Goal: Information Seeking & Learning: Learn about a topic

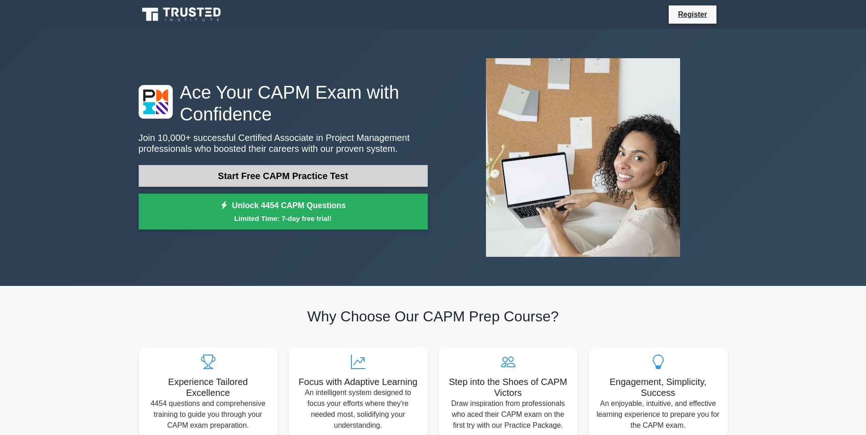
click at [346, 169] on link "Start Free CAPM Practice Test" at bounding box center [283, 176] width 289 height 22
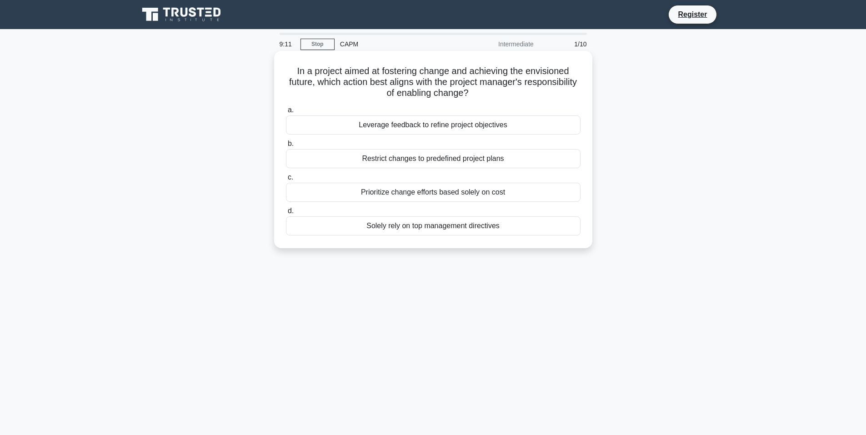
click at [451, 128] on div "Leverage feedback to refine project objectives" at bounding box center [433, 124] width 294 height 19
click at [286, 113] on input "a. Leverage feedback to refine project objectives" at bounding box center [286, 110] width 0 height 6
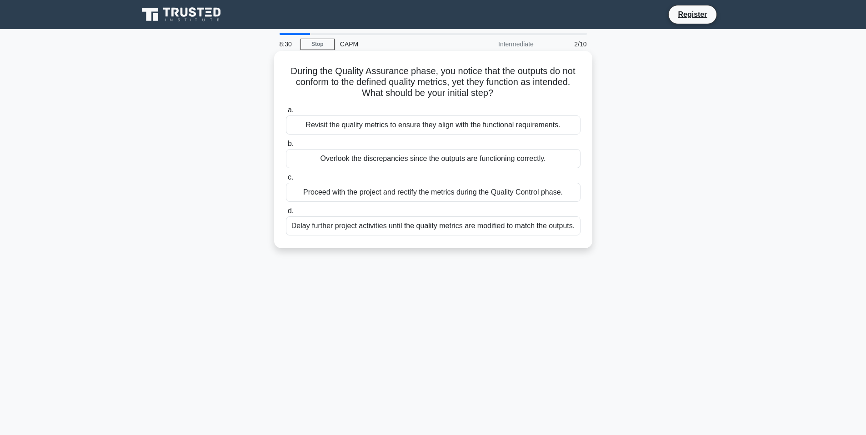
click at [464, 130] on div "Revisit the quality metrics to ensure they align with the functional requiremen…" at bounding box center [433, 124] width 294 height 19
click at [286, 113] on input "a. Revisit the quality metrics to ensure they align with the functional require…" at bounding box center [286, 110] width 0 height 6
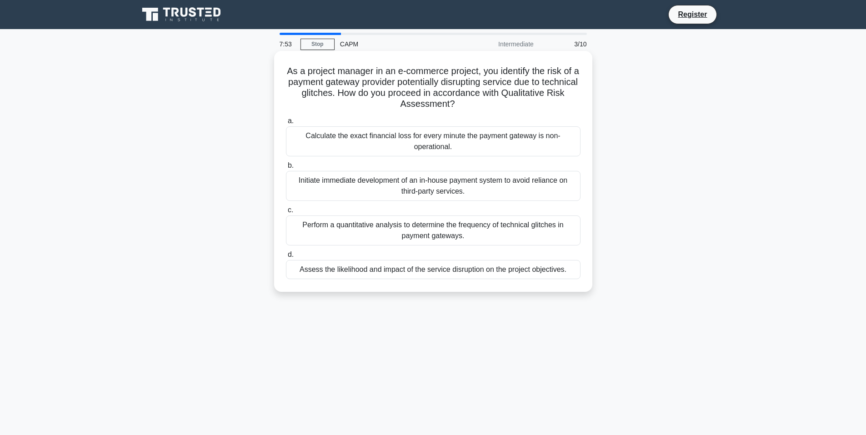
click at [427, 269] on div "Assess the likelihood and impact of the service disruption on the project objec…" at bounding box center [433, 269] width 294 height 19
click at [286, 258] on input "d. Assess the likelihood and impact of the service disruption on the project ob…" at bounding box center [286, 255] width 0 height 6
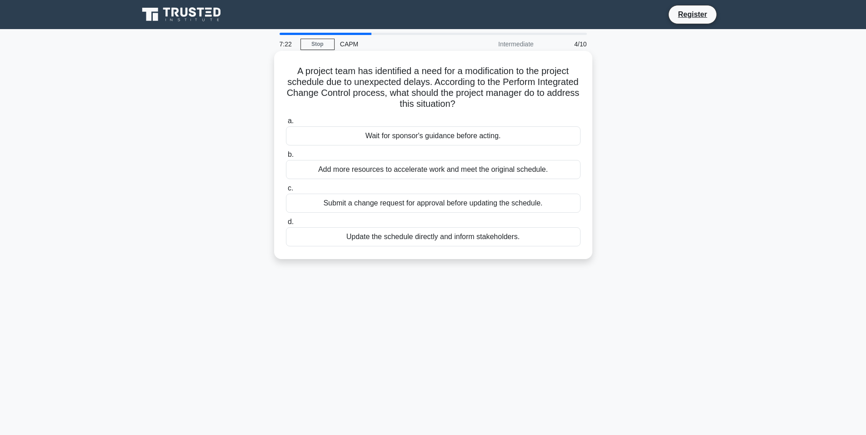
click at [446, 203] on div "Submit a change request for approval before updating the schedule." at bounding box center [433, 203] width 294 height 19
click at [286, 191] on input "c. Submit a change request for approval before updating the schedule." at bounding box center [286, 188] width 0 height 6
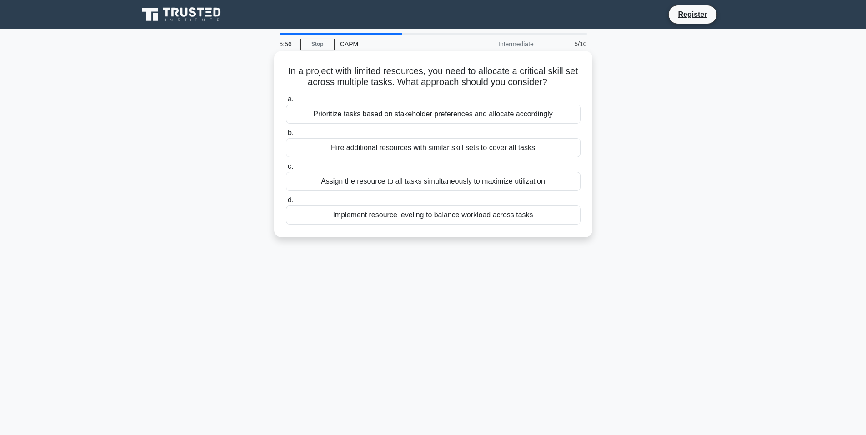
click at [490, 215] on div "Implement resource leveling to balance workload across tasks" at bounding box center [433, 214] width 294 height 19
click at [286, 203] on input "d. Implement resource leveling to balance workload across tasks" at bounding box center [286, 200] width 0 height 6
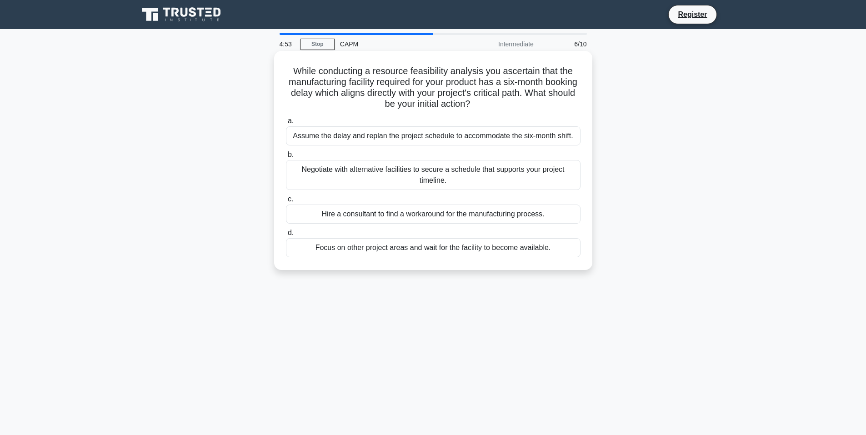
click at [481, 174] on div "Negotiate with alternative facilities to secure a schedule that supports your p…" at bounding box center [433, 175] width 294 height 30
click at [286, 158] on input "b. Negotiate with alternative facilities to secure a schedule that supports you…" at bounding box center [286, 155] width 0 height 6
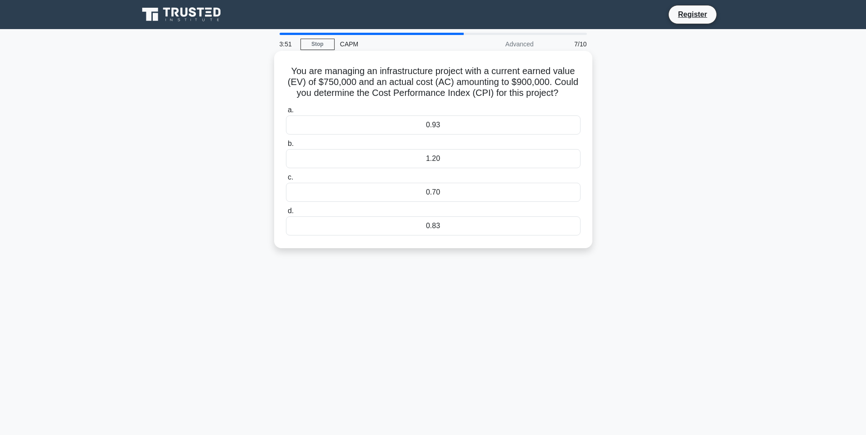
click at [480, 124] on div "0.93" at bounding box center [433, 124] width 294 height 19
click at [286, 113] on input "a. 0.93" at bounding box center [286, 110] width 0 height 6
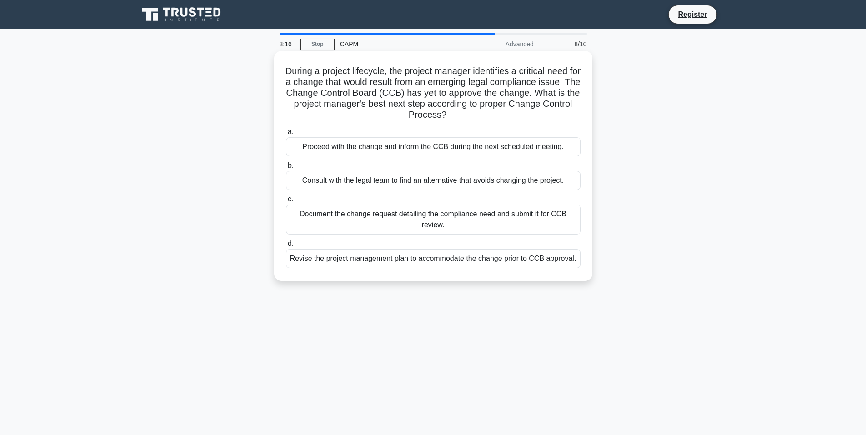
click at [454, 182] on div "Consult with the legal team to find an alternative that avoids changing the pro…" at bounding box center [433, 180] width 294 height 19
click at [286, 169] on input "b. Consult with the legal team to find an alternative that avoids changing the …" at bounding box center [286, 166] width 0 height 6
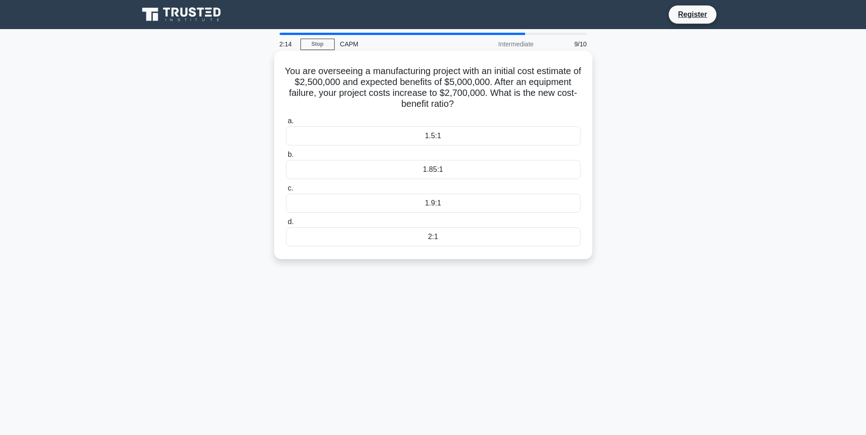
click at [469, 174] on div "1.85:1" at bounding box center [433, 169] width 294 height 19
click at [286, 158] on input "b. 1.85:1" at bounding box center [286, 155] width 0 height 6
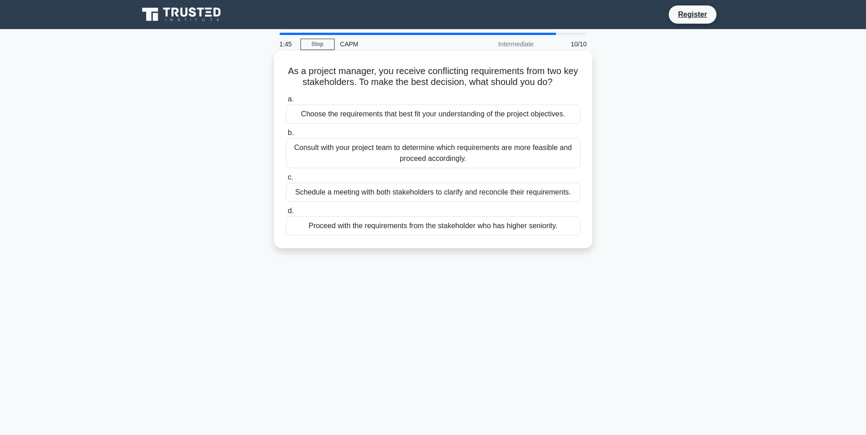
click at [475, 196] on div "Schedule a meeting with both stakeholders to clarify and reconcile their requir…" at bounding box center [433, 192] width 294 height 19
click at [286, 180] on input "c. Schedule a meeting with both stakeholders to clarify and reconcile their req…" at bounding box center [286, 177] width 0 height 6
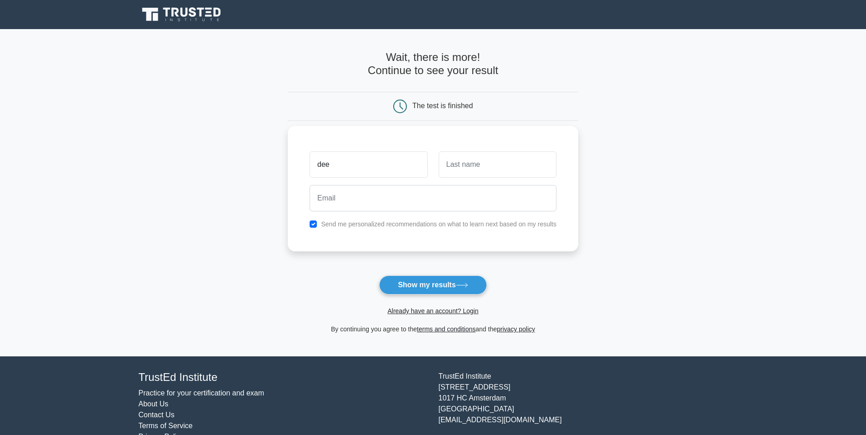
type input "Deanis Reldia Ghilman"
click at [473, 165] on input "text" at bounding box center [497, 164] width 118 height 26
type input "Ahmad"
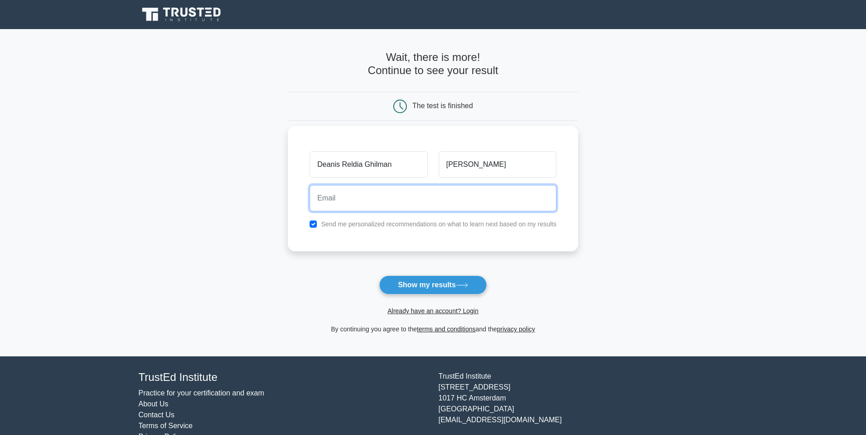
drag, startPoint x: 442, startPoint y: 189, endPoint x: 441, endPoint y: 194, distance: 5.1
click at [442, 190] on input "email" at bounding box center [432, 198] width 247 height 26
type input "deanisreldia@gmail.com"
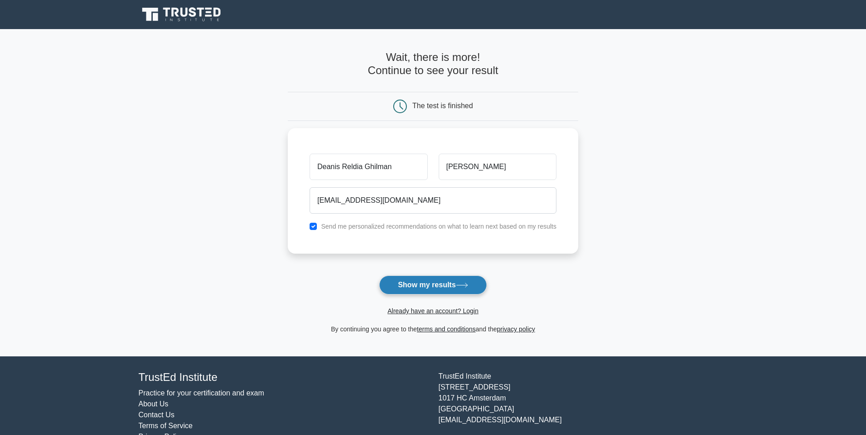
click at [455, 284] on button "Show my results" at bounding box center [432, 284] width 107 height 19
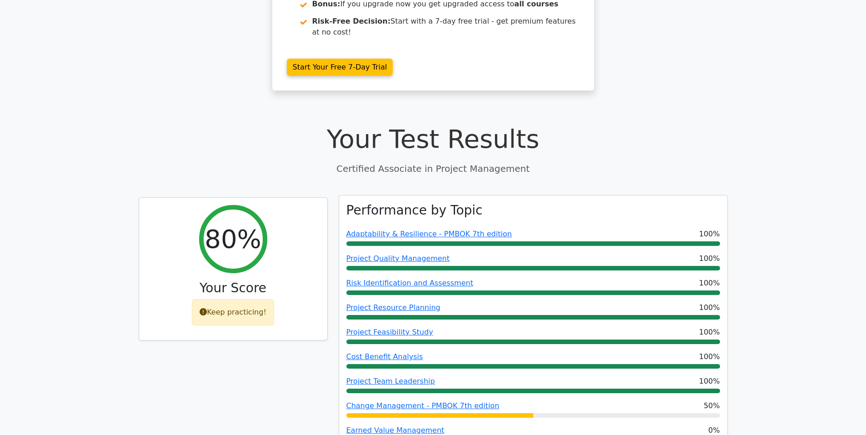
scroll to position [273, 0]
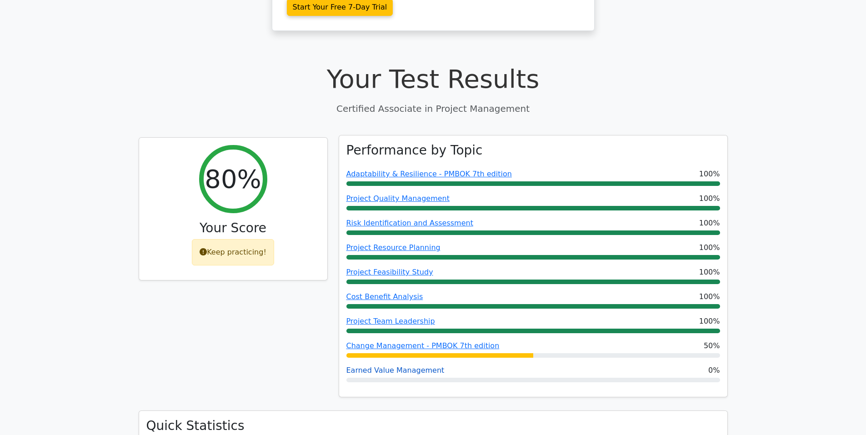
click at [393, 366] on link "Earned Value Management" at bounding box center [395, 370] width 98 height 9
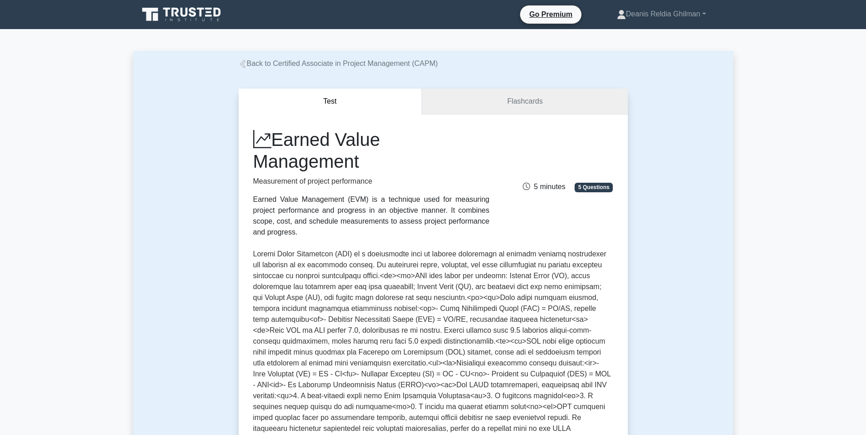
click at [487, 104] on link "Flashcards" at bounding box center [524, 102] width 205 height 26
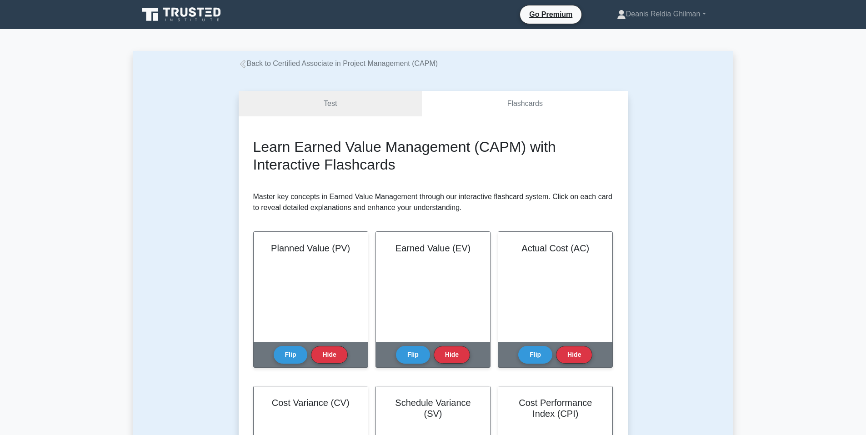
click at [245, 60] on link "Back to Certified Associate in Project Management (CAPM)" at bounding box center [338, 64] width 199 height 8
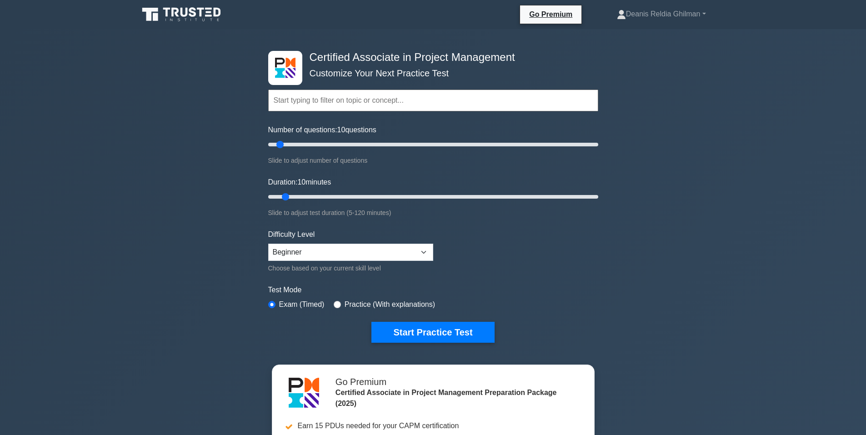
drag, startPoint x: 310, startPoint y: 138, endPoint x: 346, endPoint y: 137, distance: 35.5
click at [346, 137] on div "Number of questions: 10 questions Slide to adjust number of questions" at bounding box center [433, 144] width 330 height 41
drag, startPoint x: 341, startPoint y: 144, endPoint x: 616, endPoint y: 139, distance: 275.4
click at [598, 139] on input "Number of questions: 200 questions" at bounding box center [433, 144] width 330 height 11
click at [421, 101] on input "text" at bounding box center [433, 101] width 330 height 22
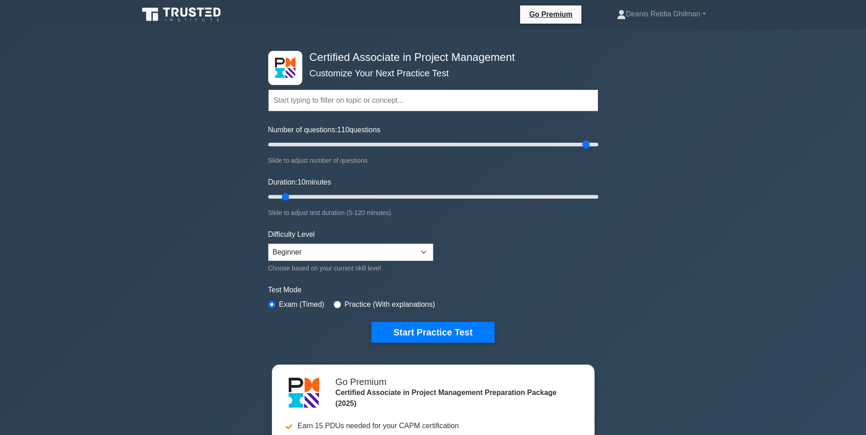
type input "200"
drag, startPoint x: 450, startPoint y: 142, endPoint x: 600, endPoint y: 152, distance: 150.2
click at [598, 150] on input "Number of questions: 110 questions" at bounding box center [433, 144] width 330 height 11
drag, startPoint x: 426, startPoint y: 195, endPoint x: 610, endPoint y: 207, distance: 184.8
type input "120"
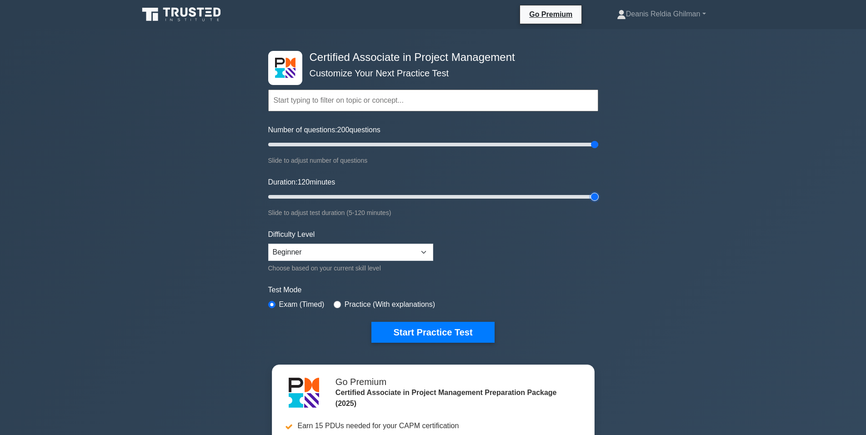
click at [598, 198] on input "Duration: 120 minutes" at bounding box center [433, 196] width 330 height 11
click at [384, 250] on select "Beginner Intermediate Expert" at bounding box center [350, 252] width 165 height 17
select select "intermediate"
click at [268, 244] on select "Beginner Intermediate Expert" at bounding box center [350, 252] width 165 height 17
click at [413, 301] on label "Practice (With explanations)" at bounding box center [389, 304] width 90 height 11
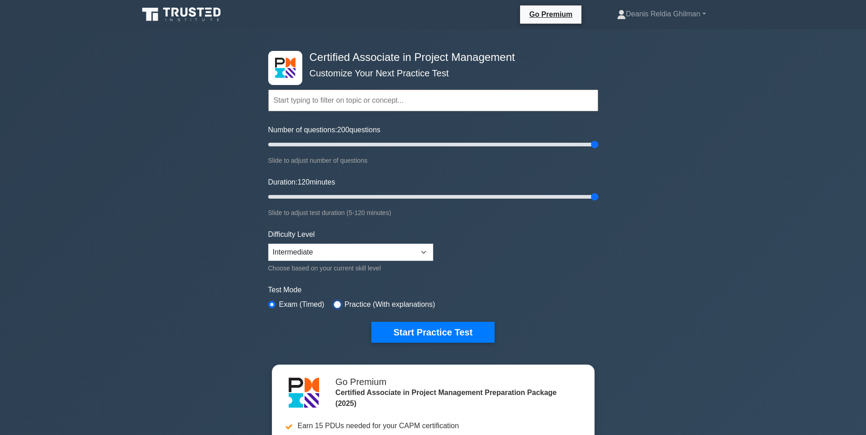
click at [334, 302] on input "radio" at bounding box center [336, 304] width 7 height 7
radio input "true"
drag, startPoint x: 423, startPoint y: 141, endPoint x: 338, endPoint y: 148, distance: 84.3
click at [338, 148] on input "Number of questions: 45 questions" at bounding box center [433, 144] width 330 height 11
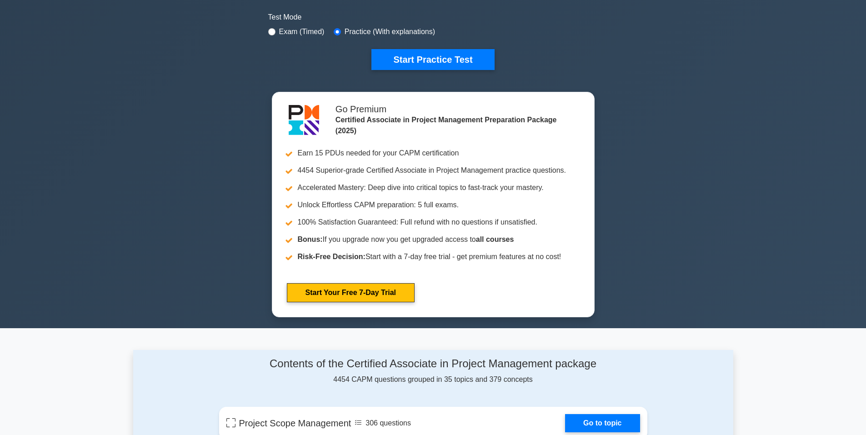
scroll to position [45, 0]
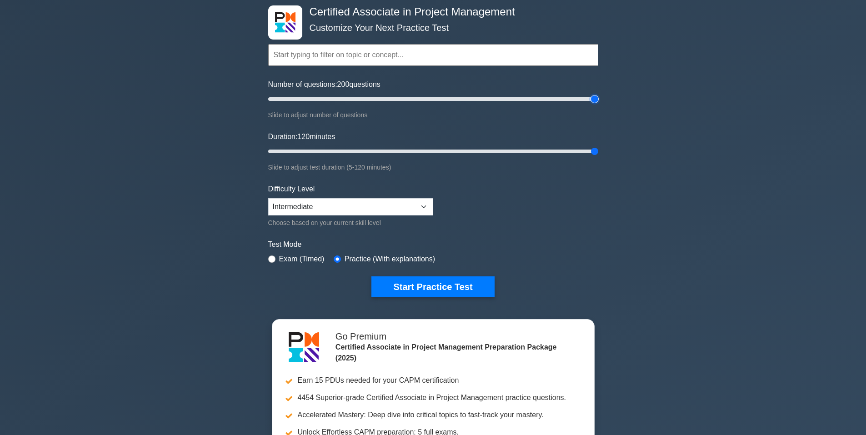
drag, startPoint x: 342, startPoint y: 102, endPoint x: 660, endPoint y: 109, distance: 318.6
click at [598, 105] on input "Number of questions: 200 questions" at bounding box center [433, 99] width 330 height 11
click at [401, 199] on select "Beginner Intermediate Expert" at bounding box center [350, 206] width 165 height 17
click at [268, 198] on select "Beginner Intermediate Expert" at bounding box center [350, 206] width 165 height 17
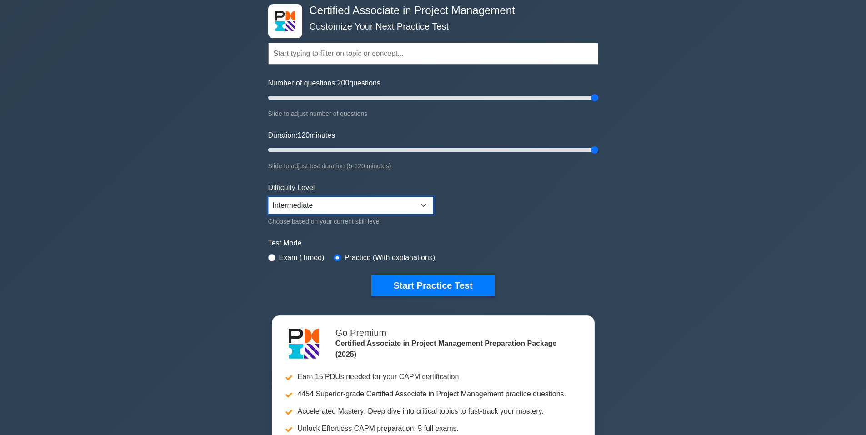
scroll to position [0, 0]
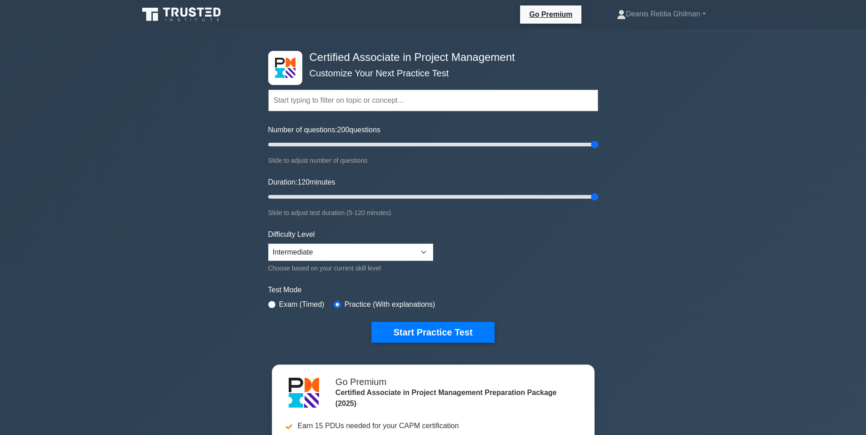
click at [446, 104] on input "text" at bounding box center [433, 101] width 330 height 22
drag, startPoint x: 503, startPoint y: 149, endPoint x: 382, endPoint y: 152, distance: 120.4
type input "70"
click at [382, 150] on input "Number of questions: 70 questions" at bounding box center [433, 144] width 330 height 11
click at [453, 331] on button "Start Practice Test" at bounding box center [432, 332] width 123 height 21
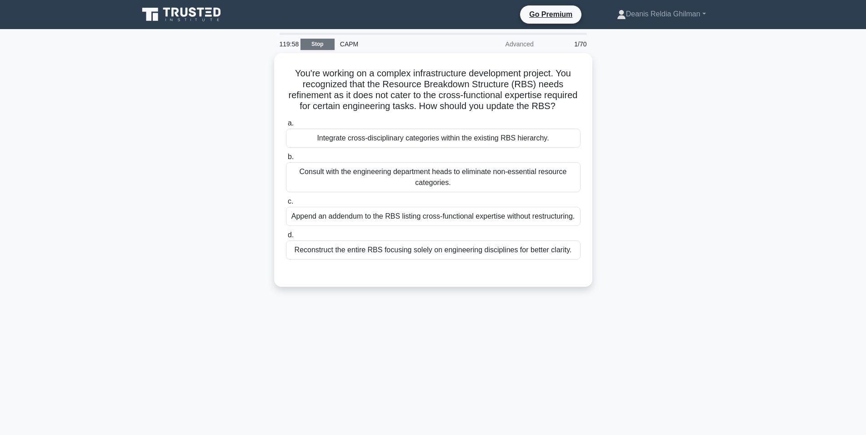
click at [317, 48] on link "Stop" at bounding box center [317, 44] width 34 height 11
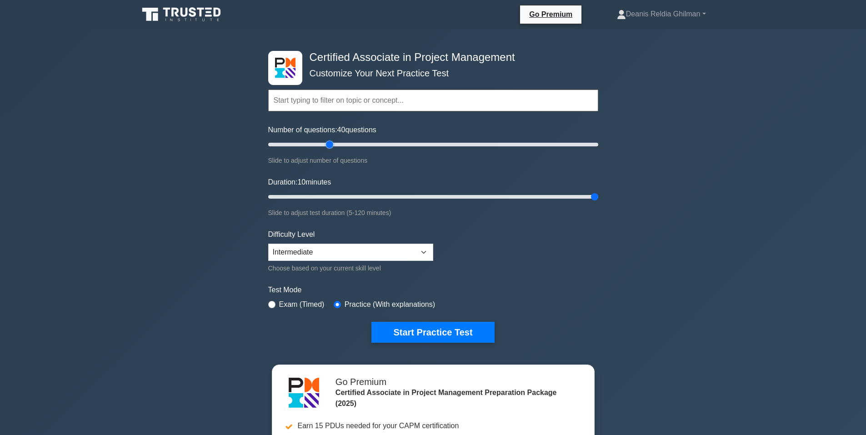
drag, startPoint x: 379, startPoint y: 143, endPoint x: 333, endPoint y: 182, distance: 60.7
type input "40"
click at [333, 150] on input "Number of questions: 40 questions" at bounding box center [433, 144] width 330 height 11
type input "120"
drag, startPoint x: 438, startPoint y: 197, endPoint x: 602, endPoint y: 184, distance: 164.5
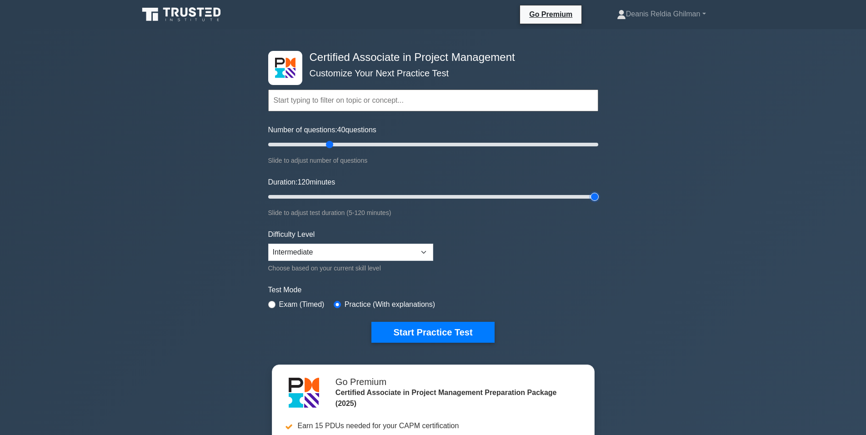
click at [598, 191] on input "Duration: 120 minutes" at bounding box center [433, 196] width 330 height 11
click at [483, 328] on button "Start Practice Test" at bounding box center [432, 332] width 123 height 21
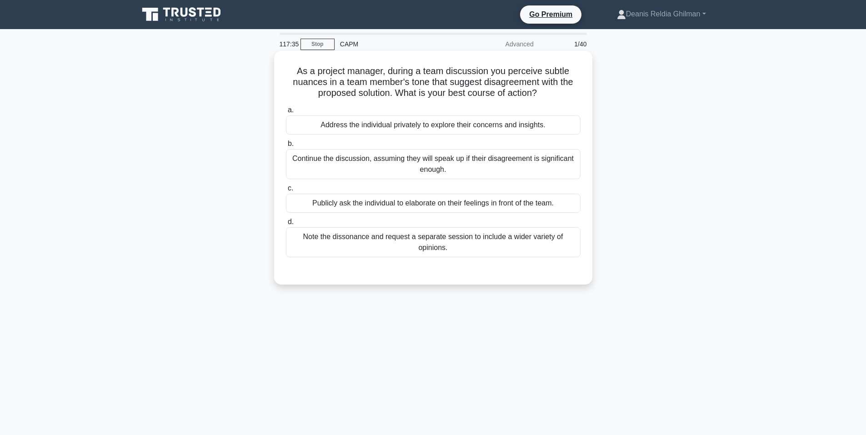
click at [521, 249] on div "Note the dissonance and request a separate session to include a wider variety o…" at bounding box center [433, 242] width 294 height 30
click at [286, 225] on input "d. Note the dissonance and request a separate session to include a wider variet…" at bounding box center [286, 222] width 0 height 6
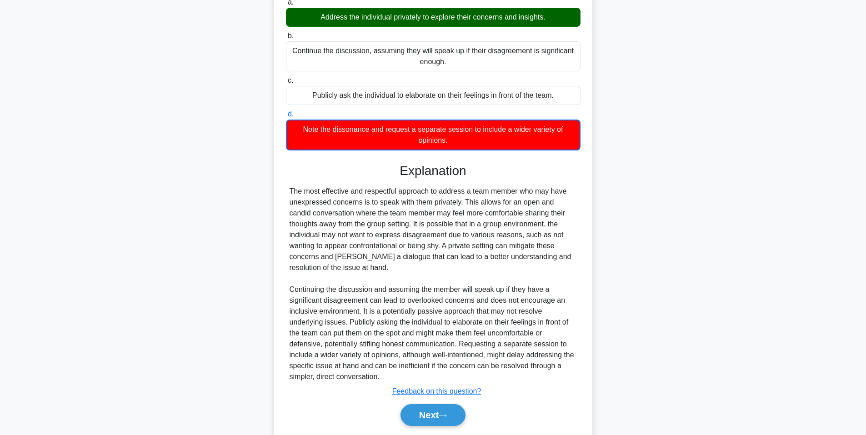
scroll to position [138, 0]
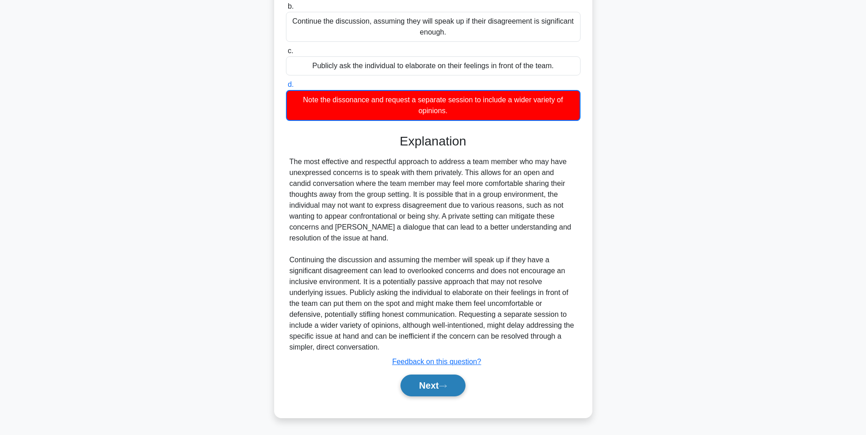
click at [451, 389] on button "Next" at bounding box center [432, 385] width 65 height 22
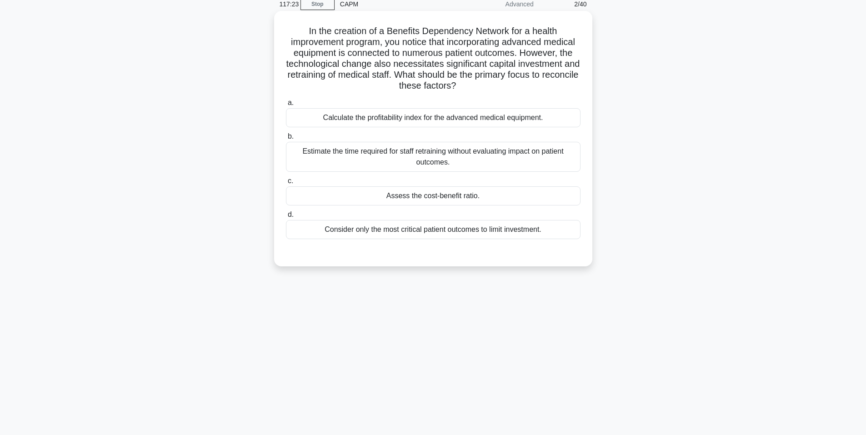
scroll to position [0, 0]
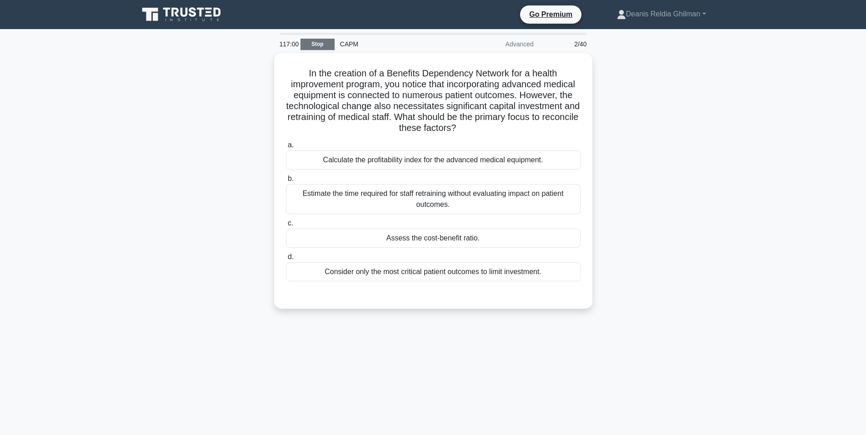
click at [328, 43] on link "Stop" at bounding box center [317, 44] width 34 height 11
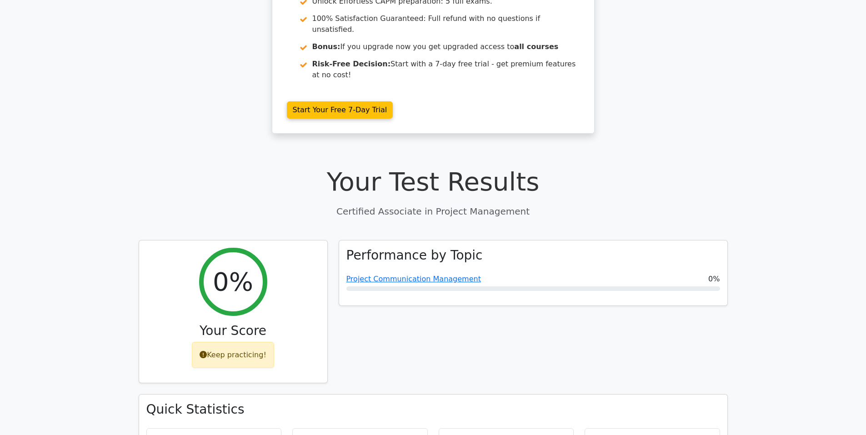
scroll to position [182, 0]
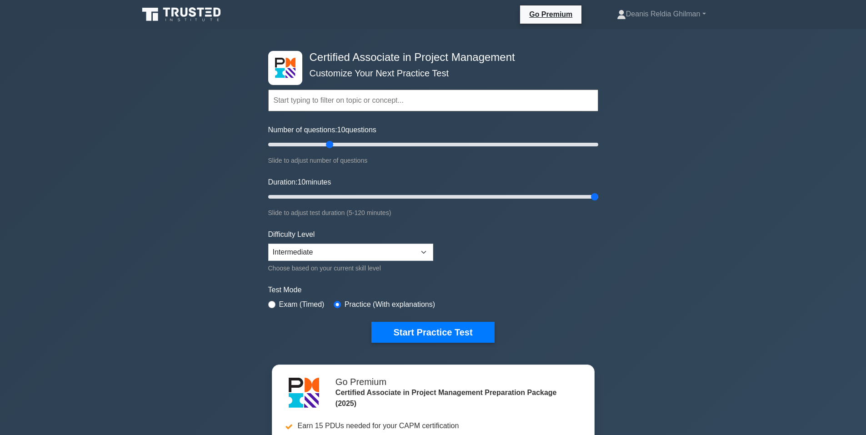
click at [401, 104] on input "text" at bounding box center [433, 101] width 330 height 22
type input "a"
type input "m"
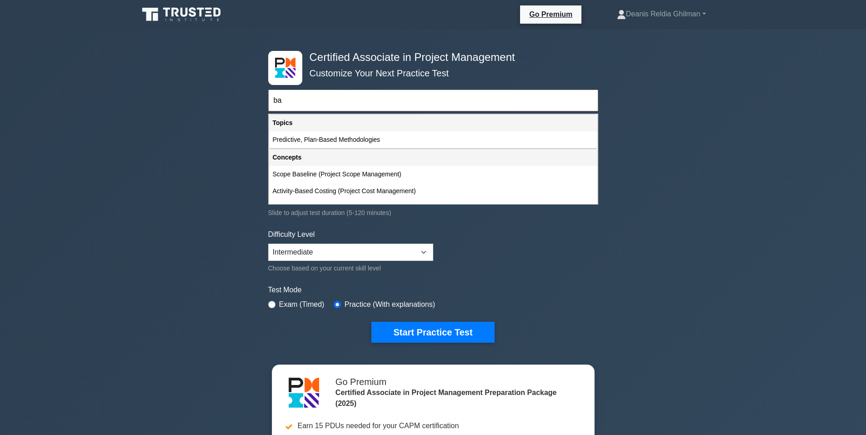
type input "b"
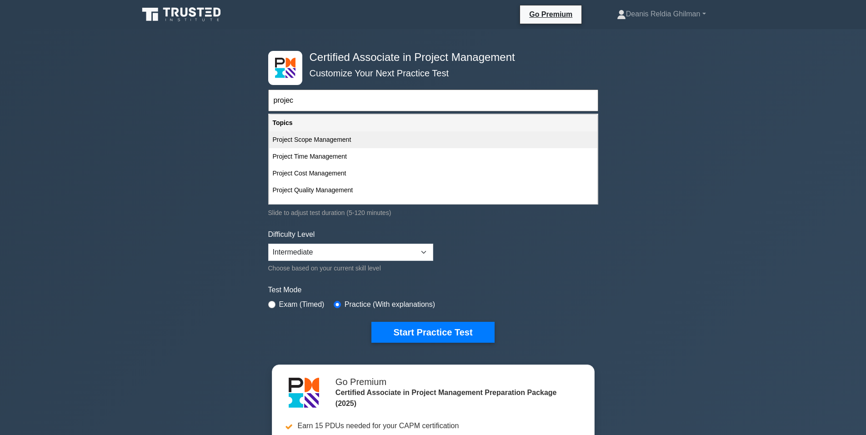
click at [419, 143] on div "Project Scope Management" at bounding box center [433, 139] width 328 height 17
type input "Project Scope Management"
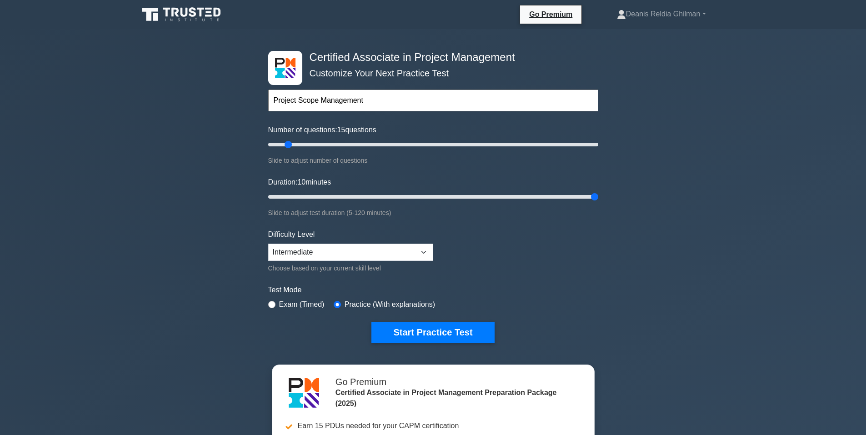
drag, startPoint x: 339, startPoint y: 143, endPoint x: 289, endPoint y: 146, distance: 49.6
type input "15"
click at [289, 146] on input "Number of questions: 15 questions" at bounding box center [433, 144] width 330 height 11
drag, startPoint x: 478, startPoint y: 199, endPoint x: 367, endPoint y: 196, distance: 111.4
click at [367, 196] on input "Duration: 40 minutes" at bounding box center [433, 196] width 330 height 11
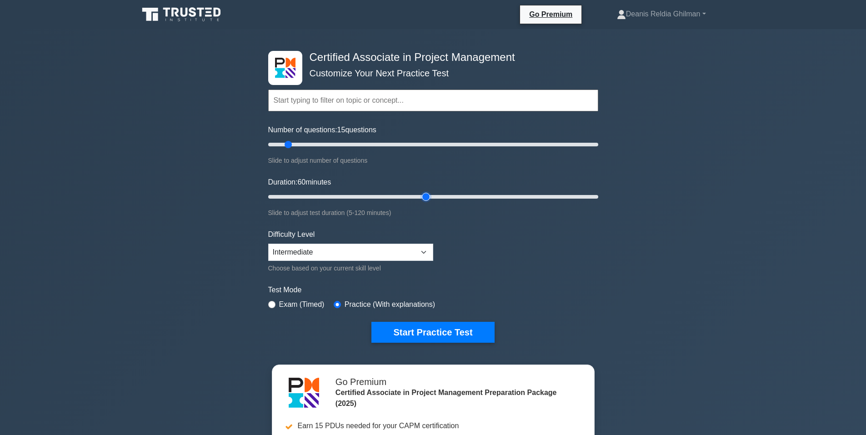
drag, startPoint x: 392, startPoint y: 196, endPoint x: 420, endPoint y: 199, distance: 28.3
click at [420, 199] on input "Duration: 60 minutes" at bounding box center [433, 196] width 330 height 11
drag, startPoint x: 402, startPoint y: 197, endPoint x: 345, endPoint y: 194, distance: 57.3
type input "30"
click at [345, 194] on input "Duration: 30 minutes" at bounding box center [433, 196] width 330 height 11
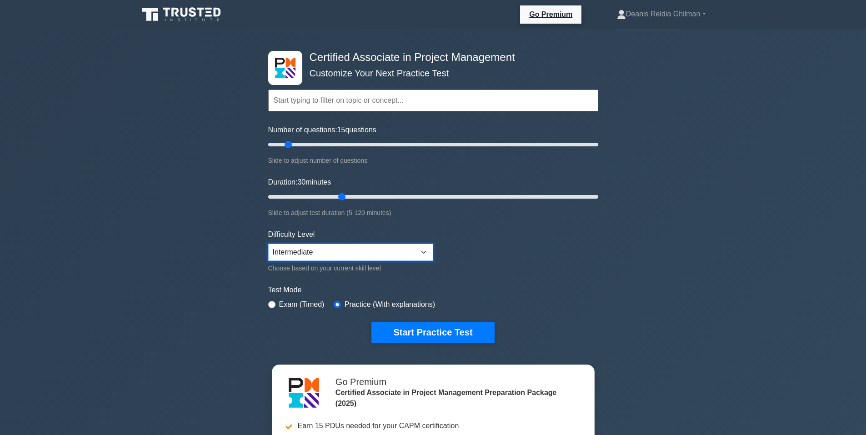
click at [403, 260] on select "Beginner Intermediate Expert" at bounding box center [350, 252] width 165 height 17
click at [268, 244] on select "Beginner Intermediate Expert" at bounding box center [350, 252] width 165 height 17
click at [431, 330] on button "Start Practice Test" at bounding box center [432, 332] width 123 height 21
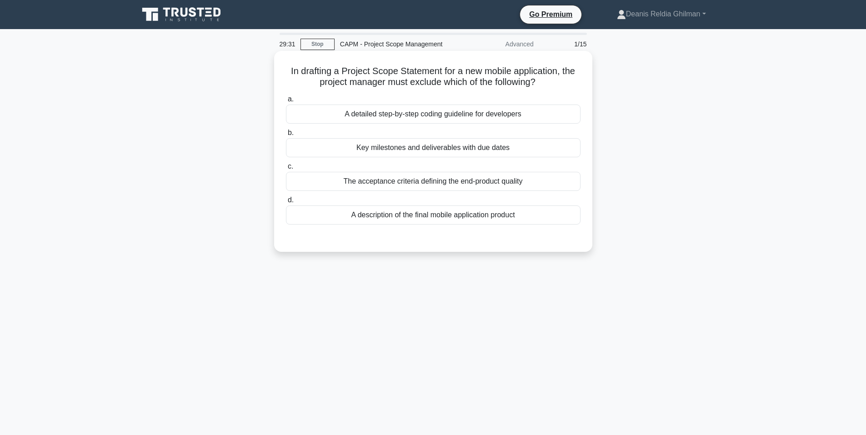
click at [528, 111] on div "A detailed step-by-step coding guideline for developers" at bounding box center [433, 114] width 294 height 19
click at [286, 102] on input "a. A detailed step-by-step coding guideline for developers" at bounding box center [286, 99] width 0 height 6
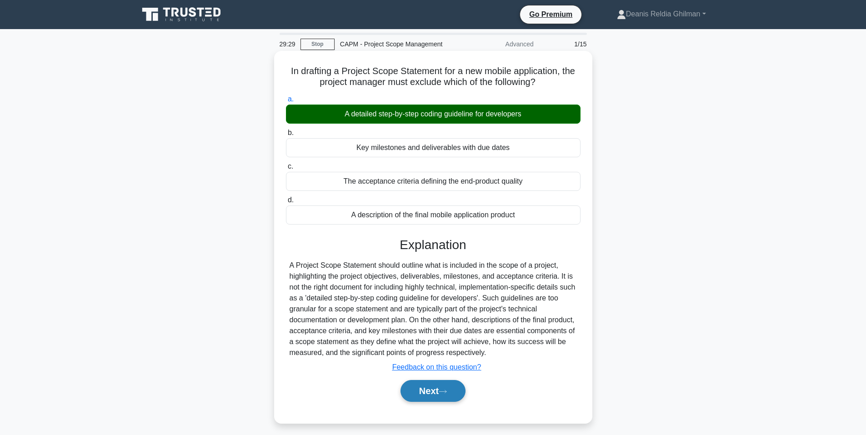
click at [447, 391] on icon at bounding box center [442, 391] width 8 height 5
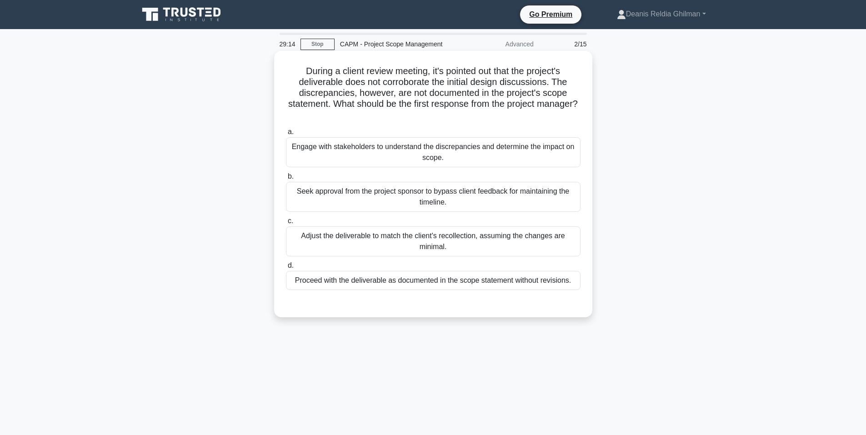
click at [315, 95] on h5 "During a client review meeting, it's pointed out that the project's deliverable…" at bounding box center [433, 92] width 296 height 55
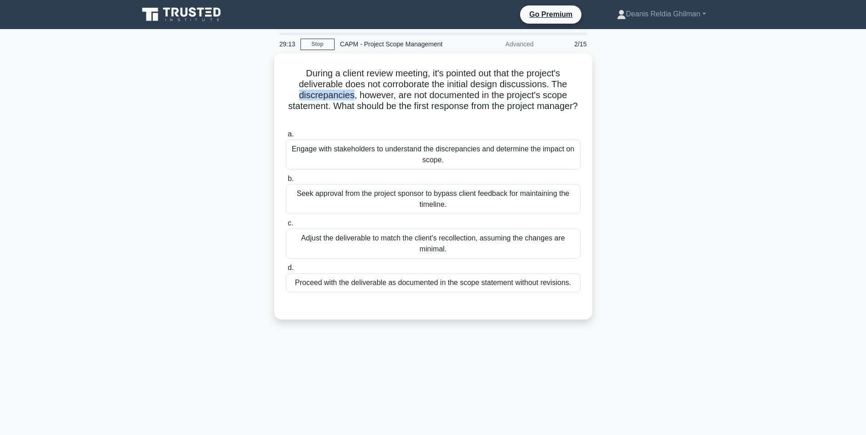
copy h5 "discrepancies"
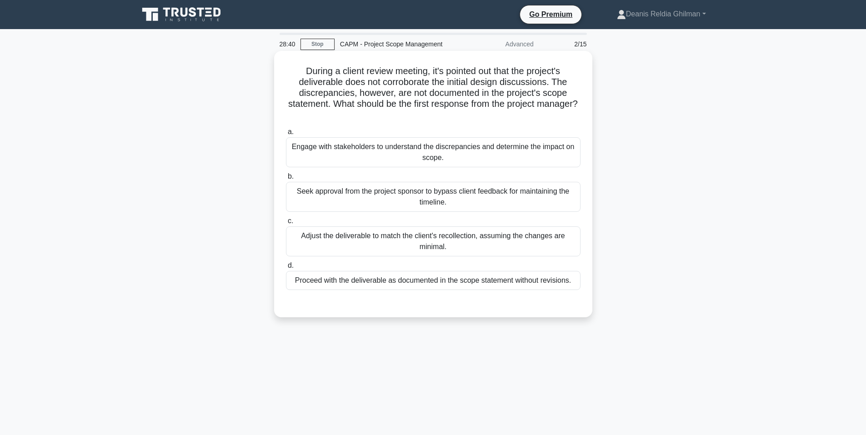
click at [410, 167] on div "Engage with stakeholders to understand the discrepancies and determine the impa…" at bounding box center [433, 152] width 294 height 30
click at [286, 135] on input "a. Engage with stakeholders to understand the discrepancies and determine the i…" at bounding box center [286, 132] width 0 height 6
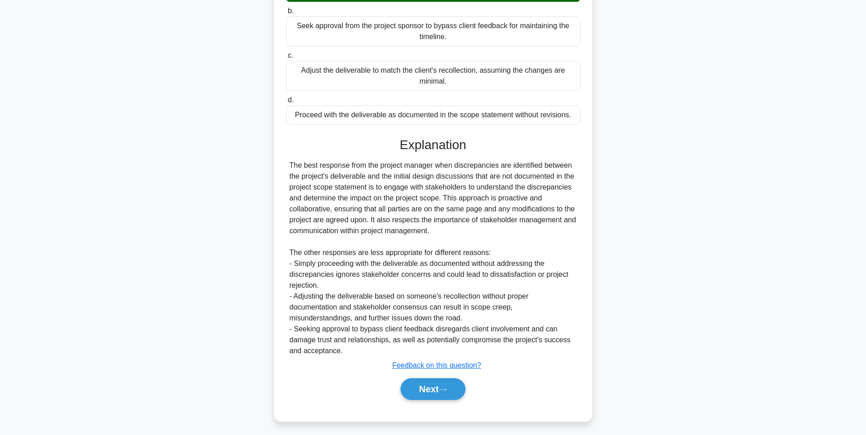
scroll to position [169, 0]
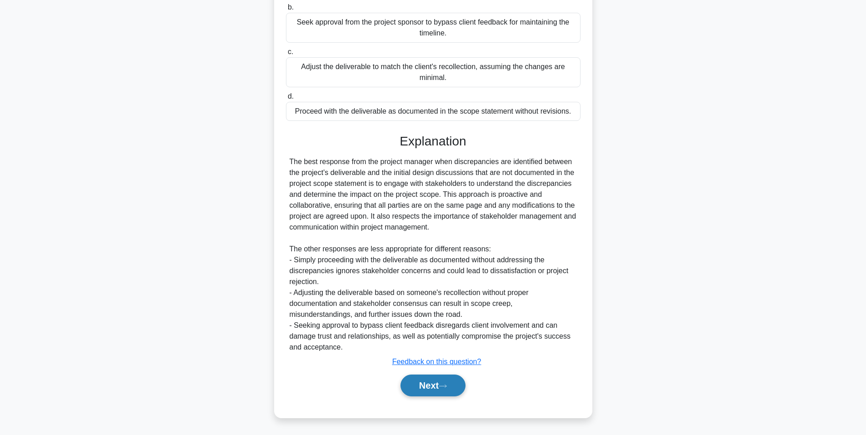
click at [438, 388] on button "Next" at bounding box center [432, 385] width 65 height 22
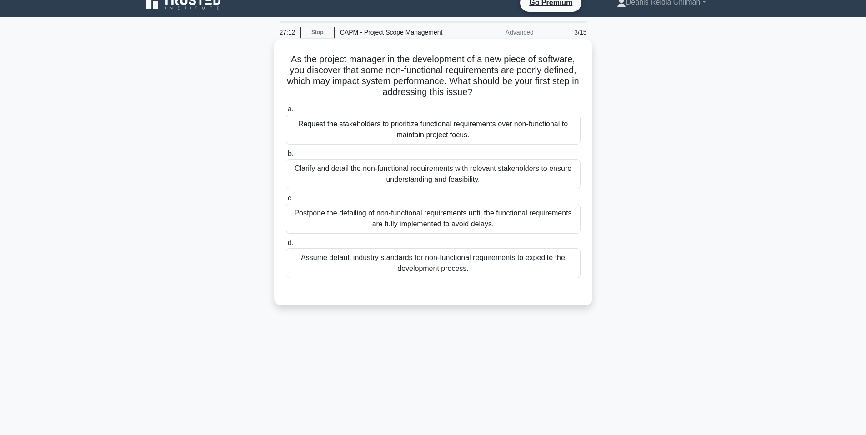
scroll to position [0, 0]
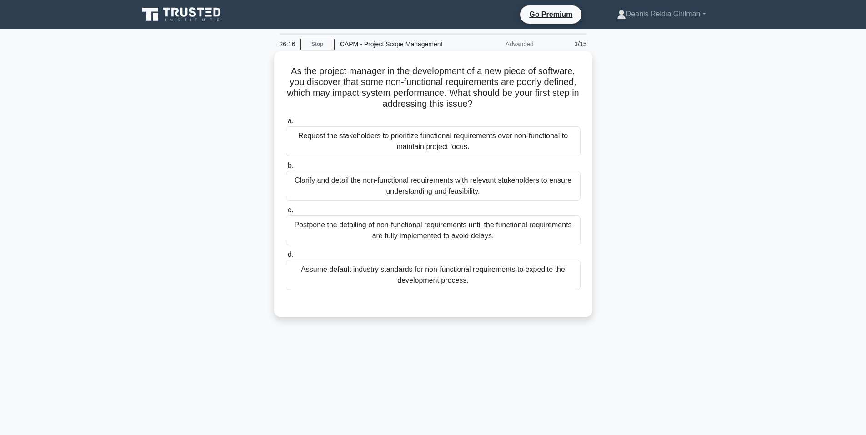
click at [388, 177] on div "Clarify and detail the non-functional requirements with relevant stakeholders t…" at bounding box center [433, 186] width 294 height 30
click at [286, 169] on input "b. Clarify and detail the non-functional requirements with relevant stakeholder…" at bounding box center [286, 166] width 0 height 6
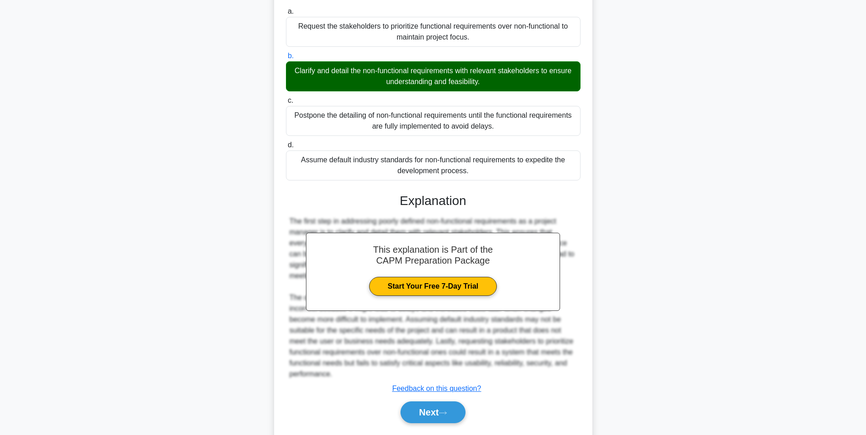
scroll to position [137, 0]
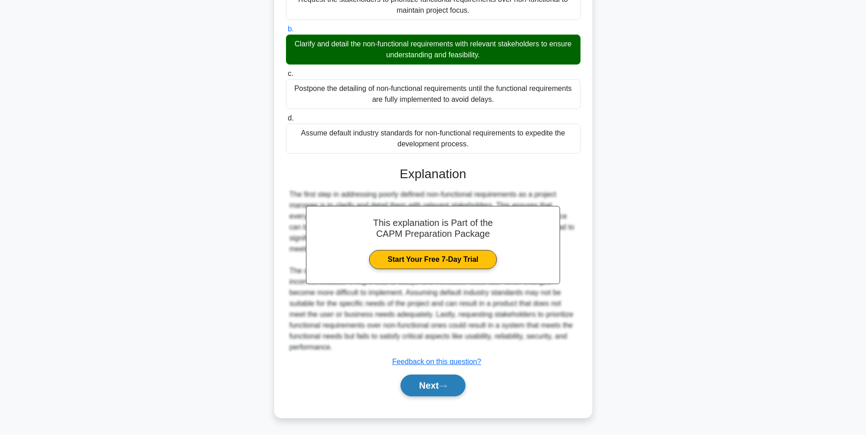
click at [445, 384] on icon at bounding box center [442, 385] width 8 height 5
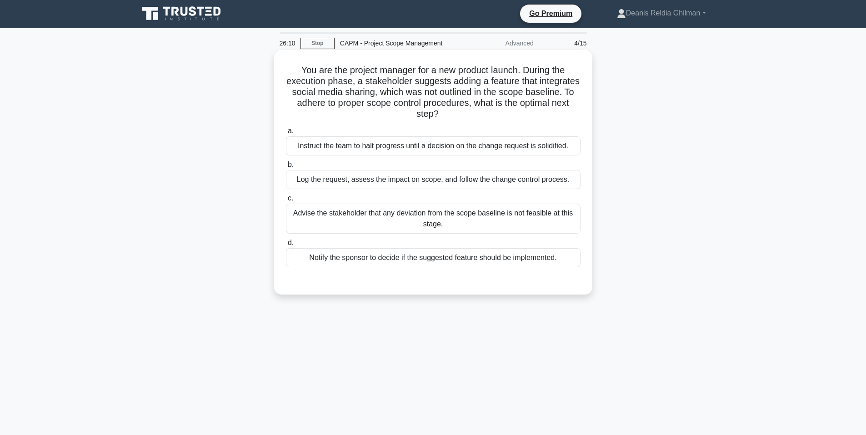
scroll to position [0, 0]
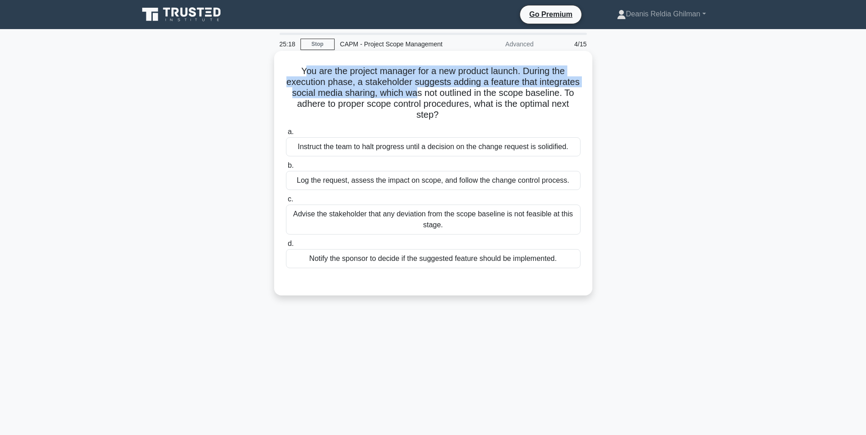
drag, startPoint x: 300, startPoint y: 76, endPoint x: 465, endPoint y: 95, distance: 165.6
click at [465, 95] on h5 "You are the project manager for a new product launch. During the execution phas…" at bounding box center [433, 92] width 296 height 55
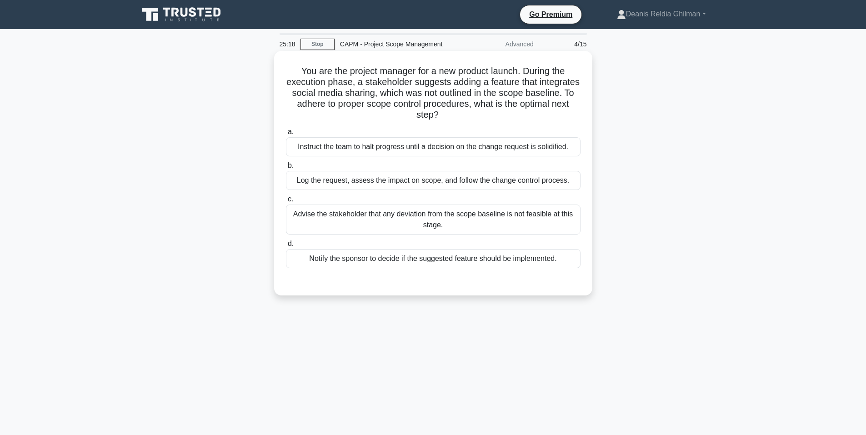
click at [503, 105] on h5 "You are the project manager for a new product launch. During the execution phas…" at bounding box center [433, 92] width 296 height 55
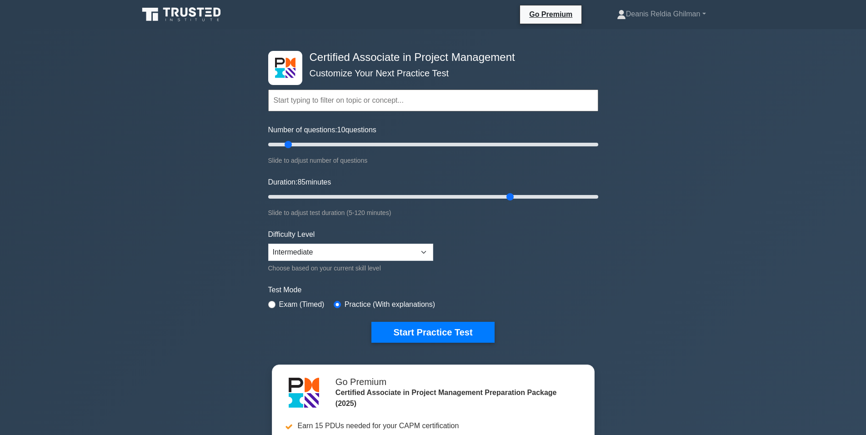
drag, startPoint x: 343, startPoint y: 198, endPoint x: 510, endPoint y: 234, distance: 170.2
type input "90"
click at [509, 202] on input "Duration: 85 minutes" at bounding box center [433, 196] width 330 height 11
type input "15"
drag, startPoint x: 294, startPoint y: 143, endPoint x: 288, endPoint y: 144, distance: 6.6
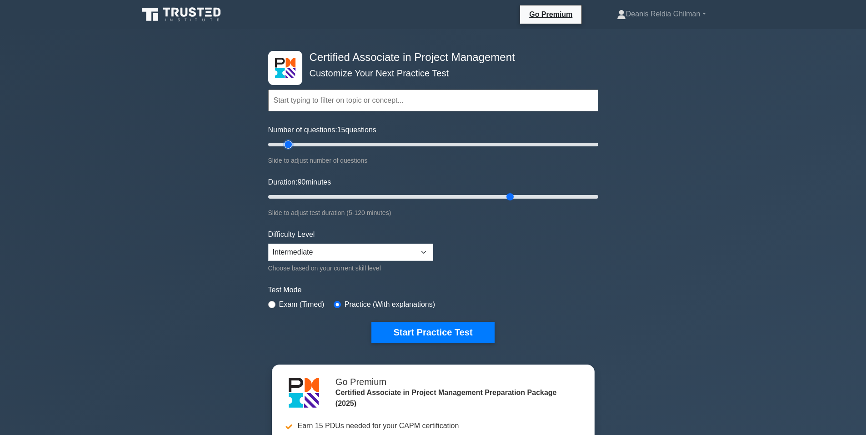
click at [288, 144] on input "Number of questions: 15 questions" at bounding box center [433, 144] width 330 height 11
click at [463, 105] on input "text" at bounding box center [433, 101] width 330 height 22
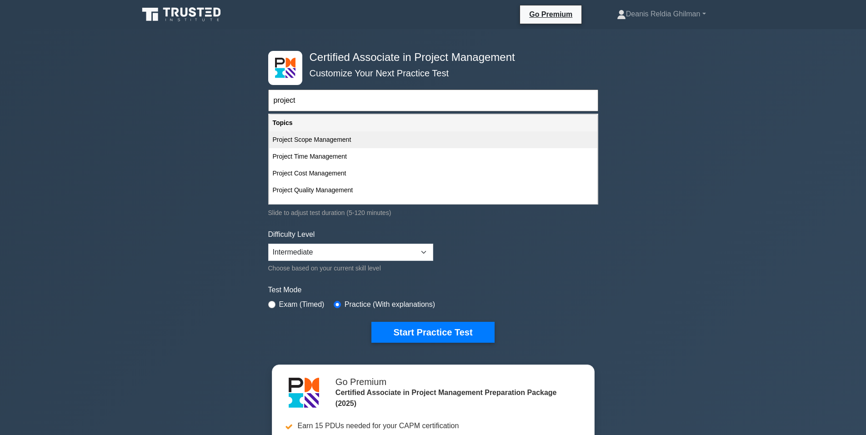
click at [445, 142] on div "Project Scope Management" at bounding box center [433, 139] width 328 height 17
type input "Project Scope Management"
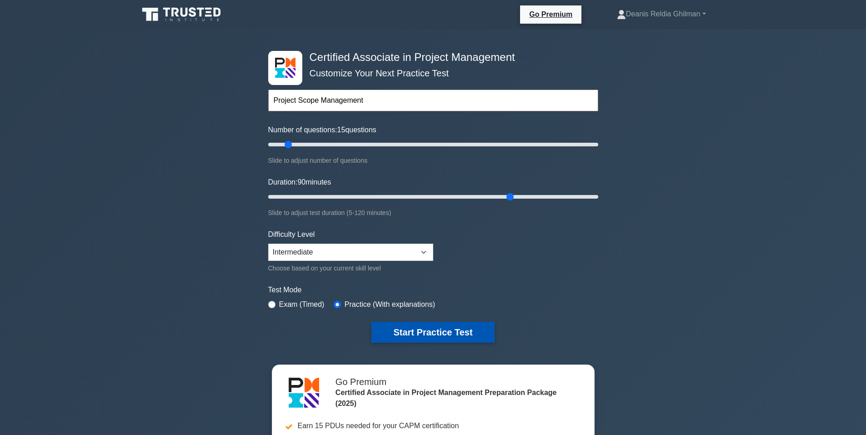
click at [461, 328] on button "Start Practice Test" at bounding box center [432, 332] width 123 height 21
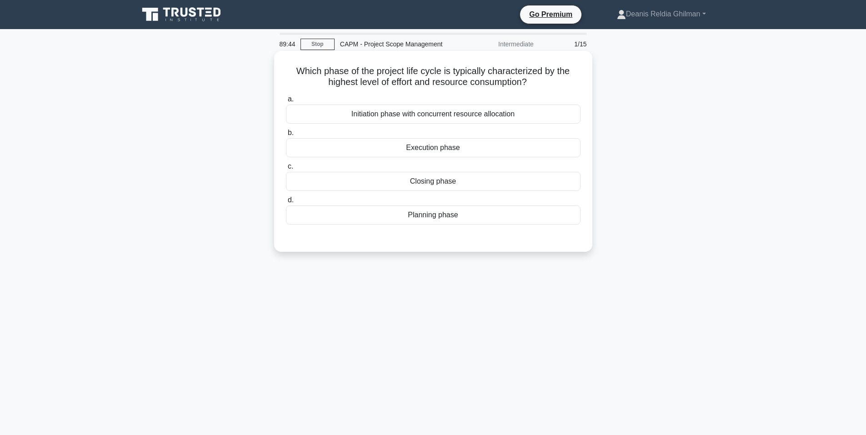
click at [473, 146] on div "Execution phase" at bounding box center [433, 147] width 294 height 19
click at [286, 136] on input "b. Execution phase" at bounding box center [286, 133] width 0 height 6
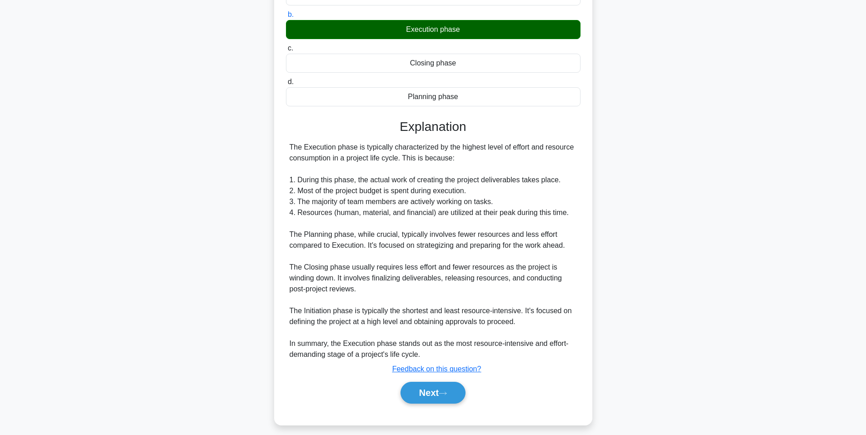
scroll to position [126, 0]
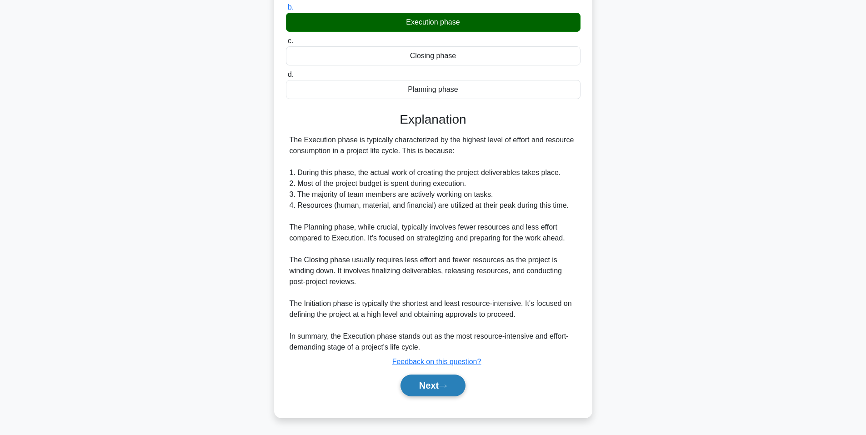
click at [443, 389] on button "Next" at bounding box center [432, 385] width 65 height 22
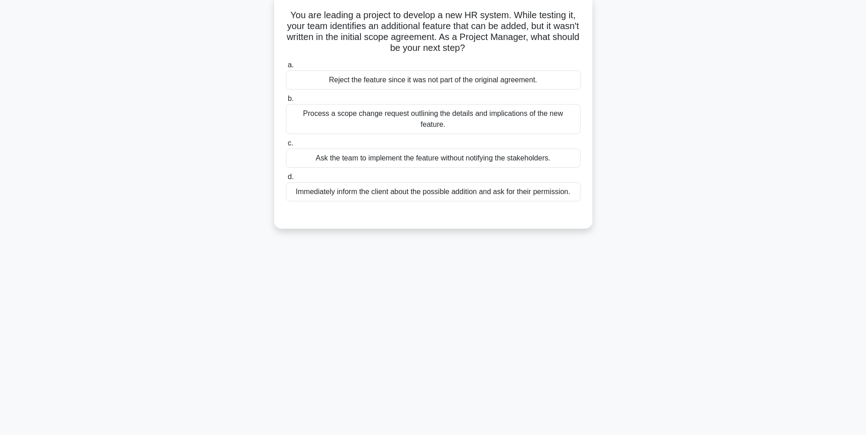
click at [483, 116] on div "Process a scope change request outlining the details and implications of the ne…" at bounding box center [433, 119] width 294 height 30
click at [286, 102] on input "b. Process a scope change request outlining the details and implications of the…" at bounding box center [286, 99] width 0 height 6
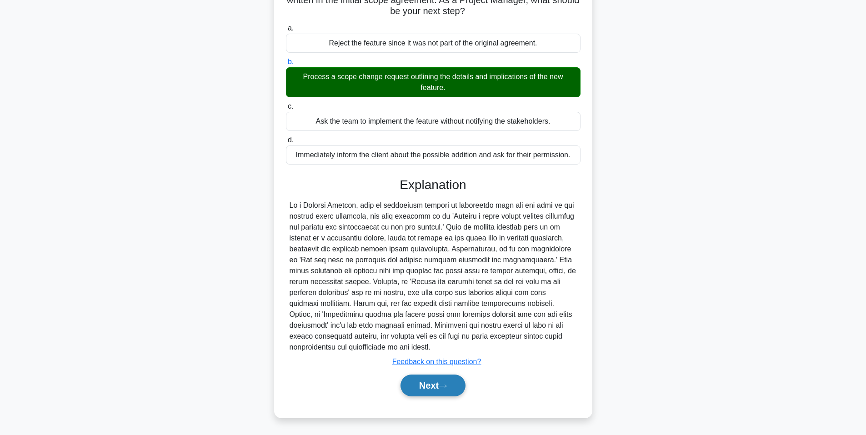
click at [455, 383] on button "Next" at bounding box center [432, 385] width 65 height 22
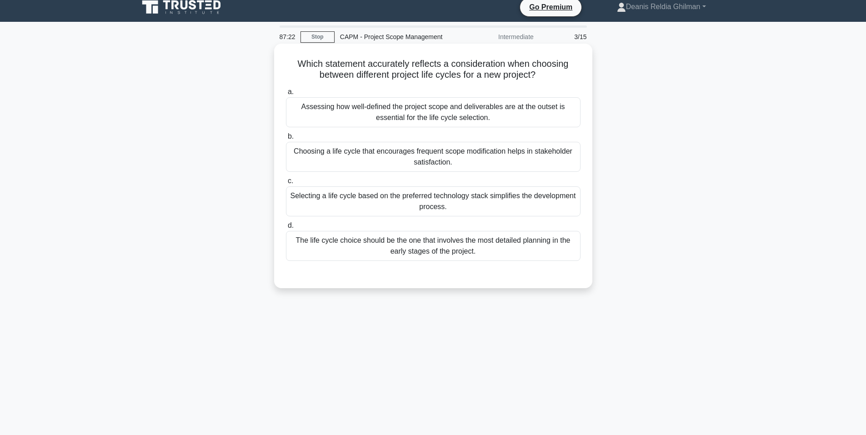
scroll to position [0, 0]
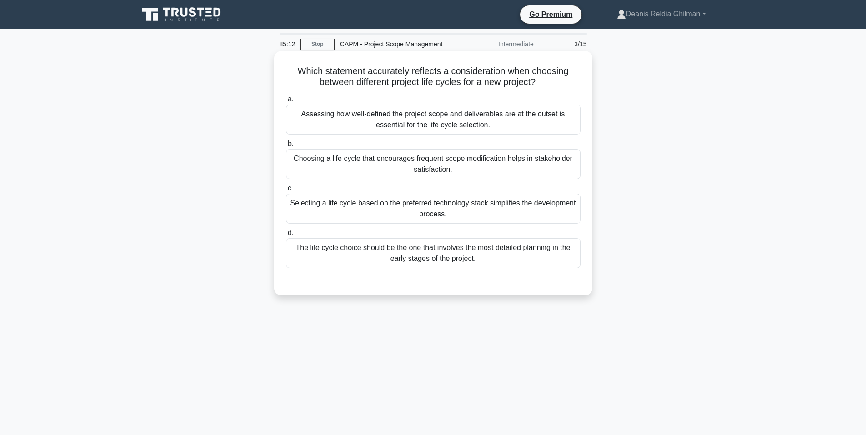
click at [441, 124] on div "Assessing how well-defined the project scope and deliverables are at the outset…" at bounding box center [433, 120] width 294 height 30
click at [286, 102] on input "a. Assessing how well-defined the project scope and deliverables are at the out…" at bounding box center [286, 99] width 0 height 6
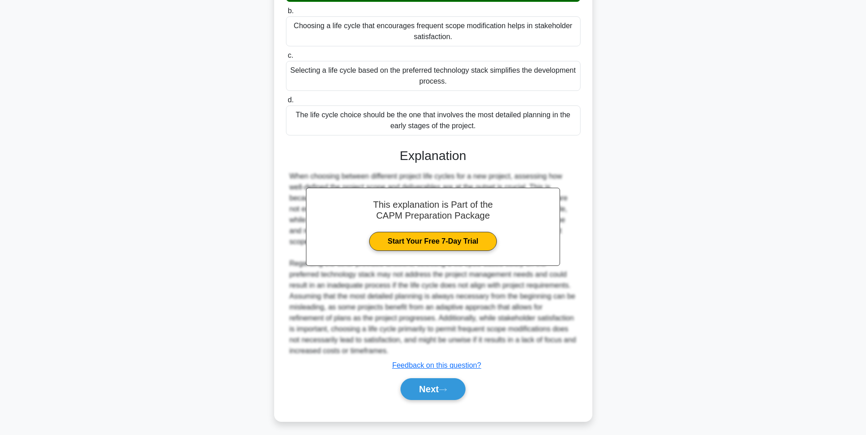
scroll to position [137, 0]
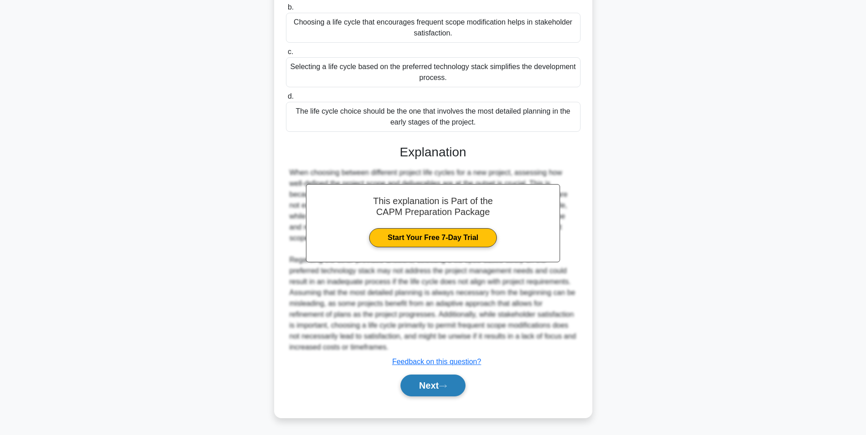
click at [453, 388] on button "Next" at bounding box center [432, 385] width 65 height 22
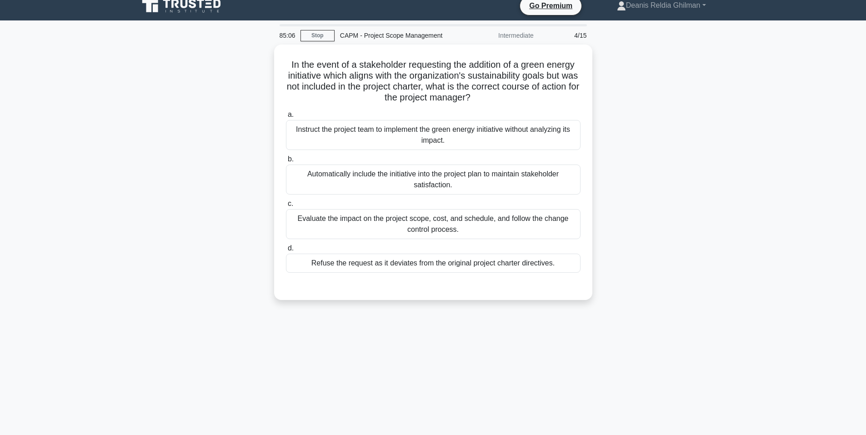
scroll to position [0, 0]
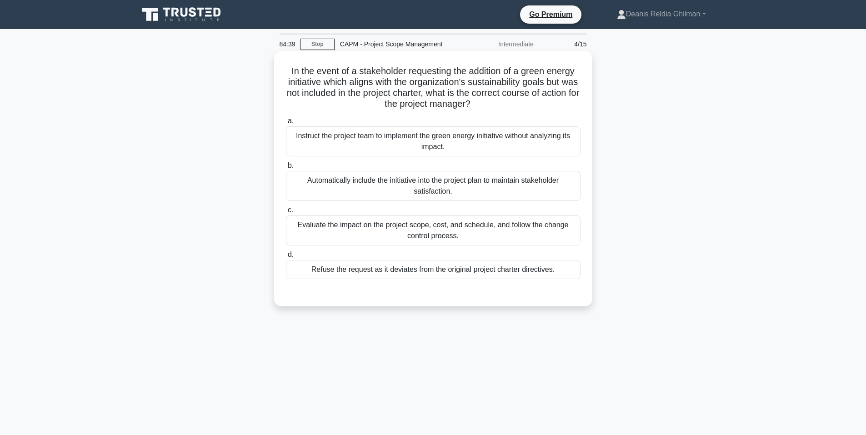
click at [475, 237] on div "Evaluate the impact on the project scope, cost, and schedule, and follow the ch…" at bounding box center [433, 230] width 294 height 30
click at [286, 213] on input "c. Evaluate the impact on the project scope, cost, and schedule, and follow the…" at bounding box center [286, 210] width 0 height 6
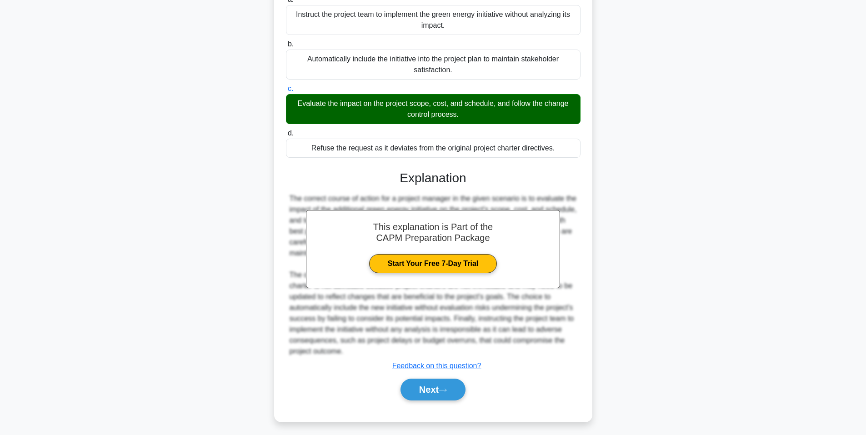
scroll to position [126, 0]
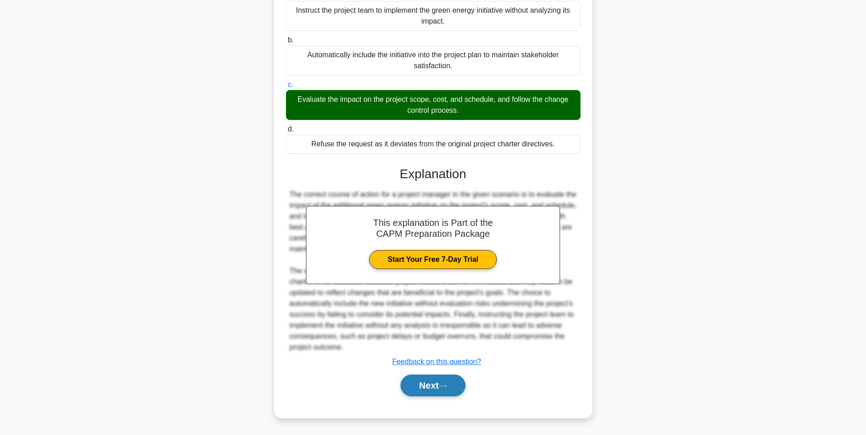
click at [431, 388] on button "Next" at bounding box center [432, 385] width 65 height 22
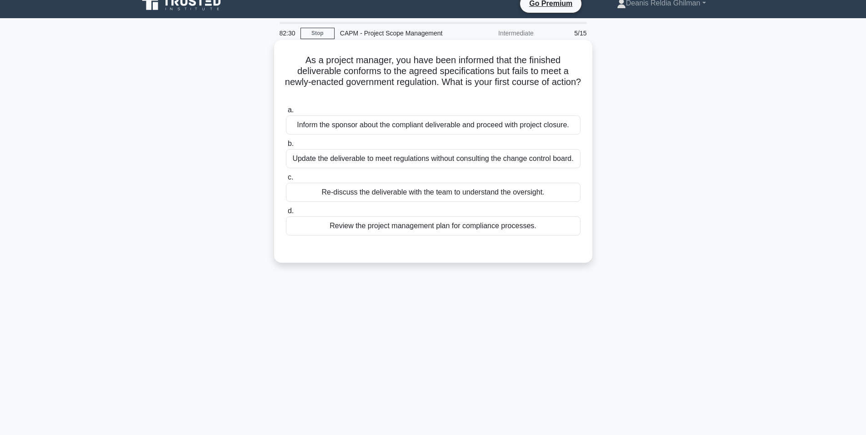
scroll to position [0, 0]
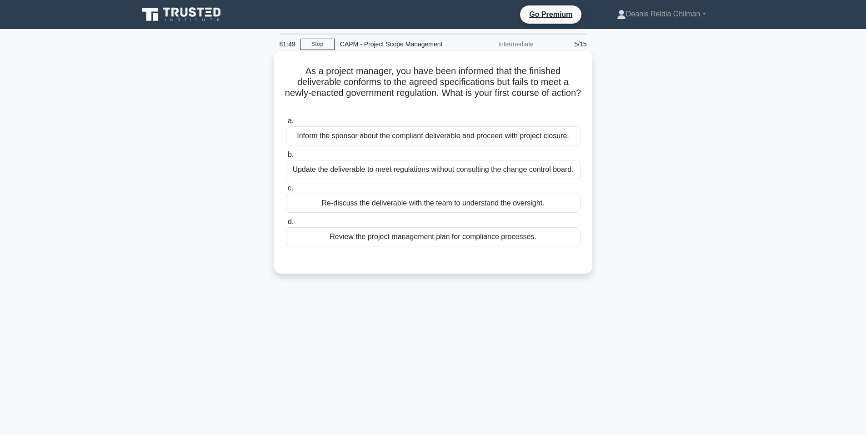
click at [459, 205] on div "Re-discuss the deliverable with the team to understand the oversight." at bounding box center [433, 203] width 294 height 19
click at [286, 191] on input "c. Re-discuss the deliverable with the team to understand the oversight." at bounding box center [286, 188] width 0 height 6
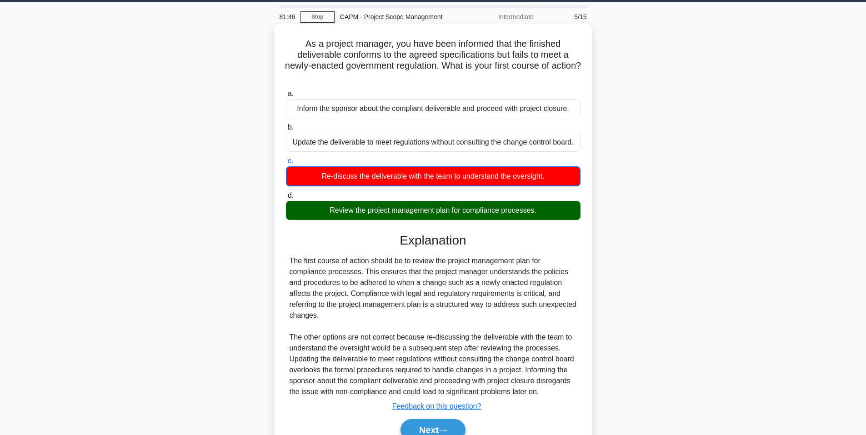
scroll to position [83, 0]
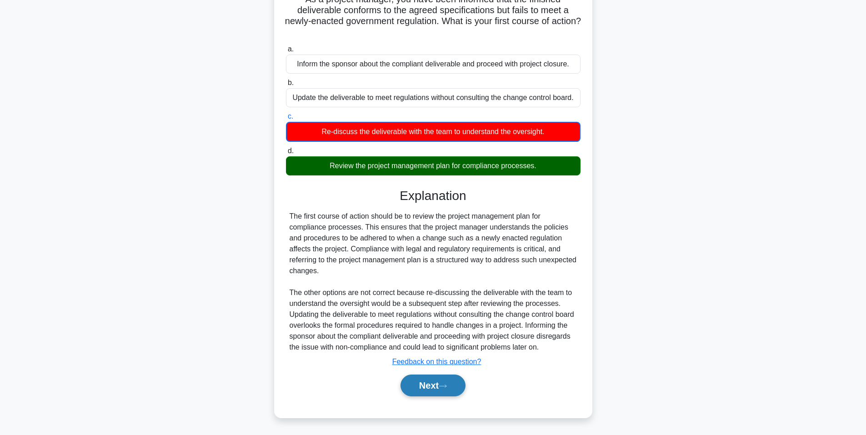
click at [417, 377] on button "Next" at bounding box center [432, 385] width 65 height 22
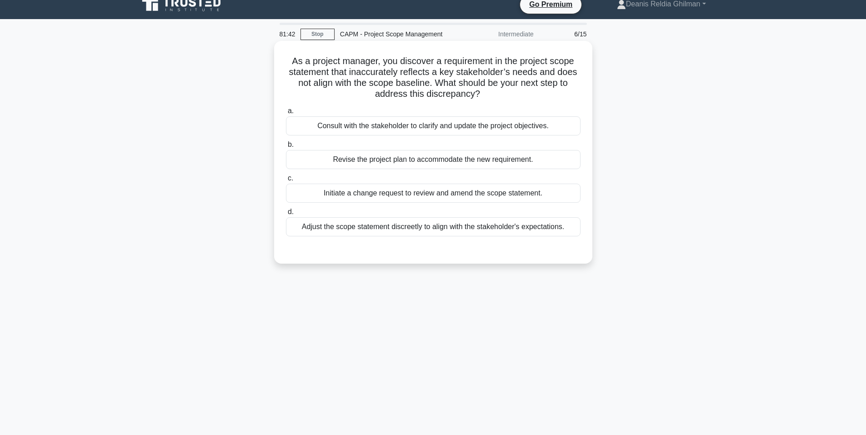
scroll to position [0, 0]
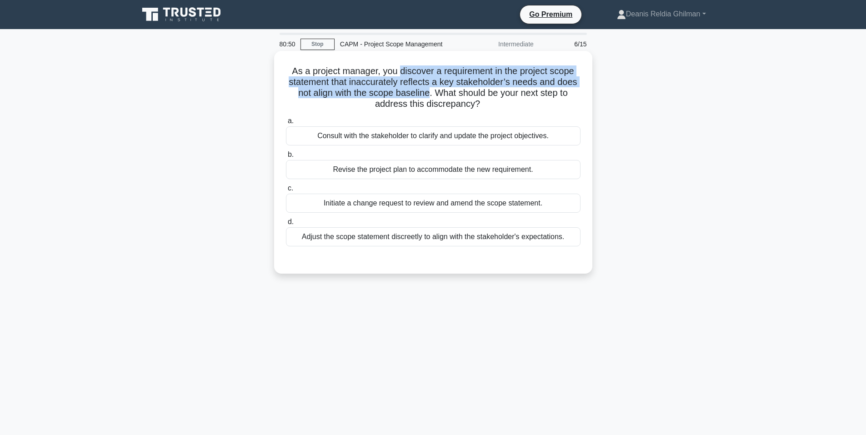
drag, startPoint x: 400, startPoint y: 67, endPoint x: 430, endPoint y: 96, distance: 41.5
click at [430, 96] on h5 "As a project manager, you discover a requirement in the project scope statement…" at bounding box center [433, 87] width 296 height 45
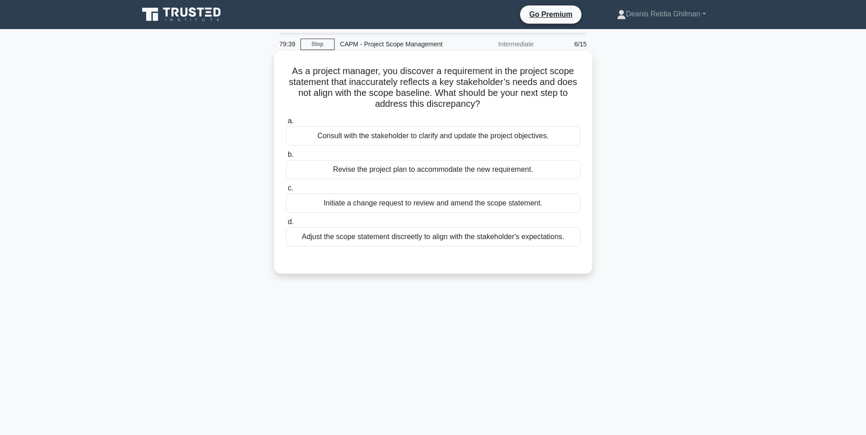
click at [394, 205] on div "Initiate a change request to review and amend the scope statement." at bounding box center [433, 203] width 294 height 19
click at [286, 191] on input "c. Initiate a change request to review and amend the scope statement." at bounding box center [286, 188] width 0 height 6
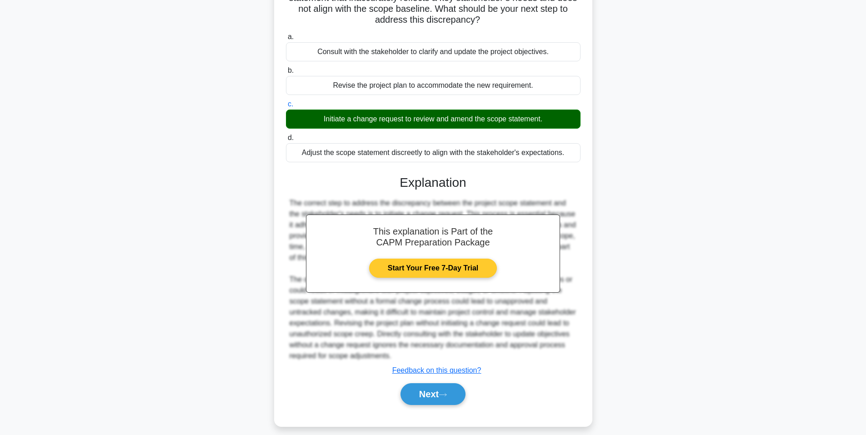
scroll to position [93, 0]
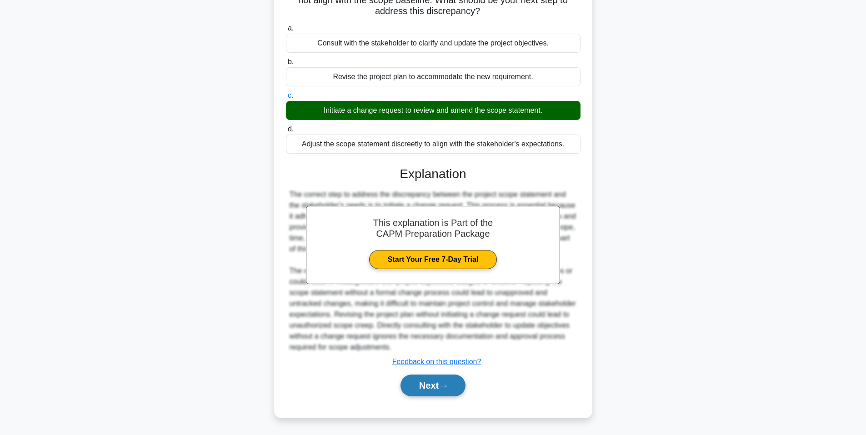
click at [458, 389] on button "Next" at bounding box center [432, 385] width 65 height 22
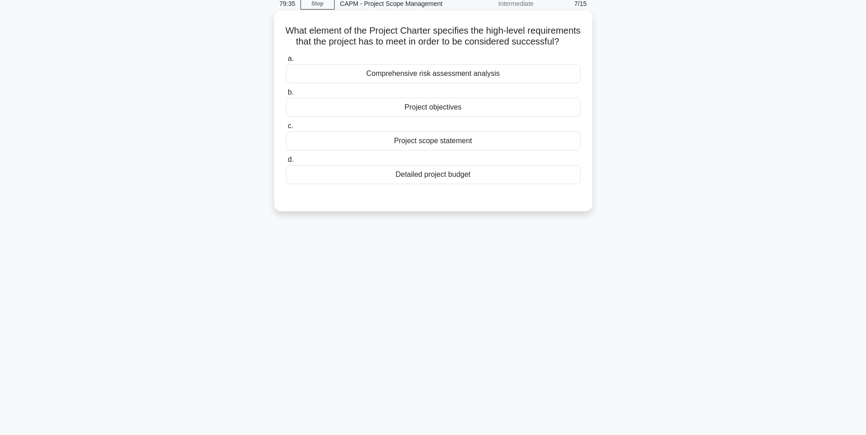
scroll to position [0, 0]
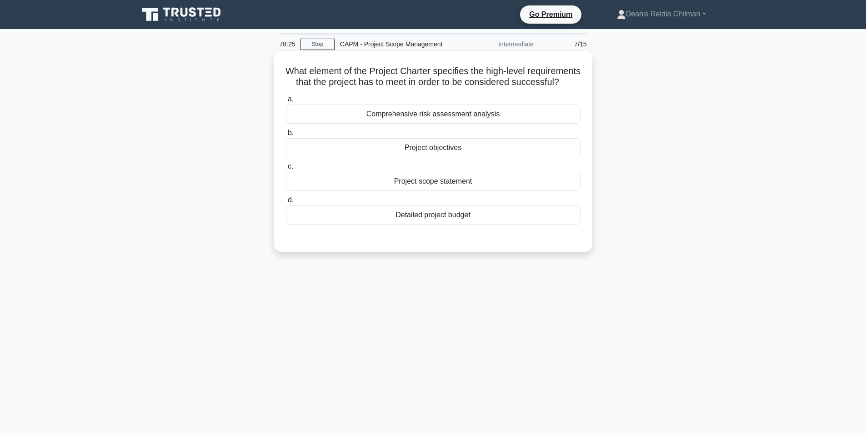
click at [498, 157] on div "Project objectives" at bounding box center [433, 147] width 294 height 19
click at [286, 136] on input "b. Project objectives" at bounding box center [286, 133] width 0 height 6
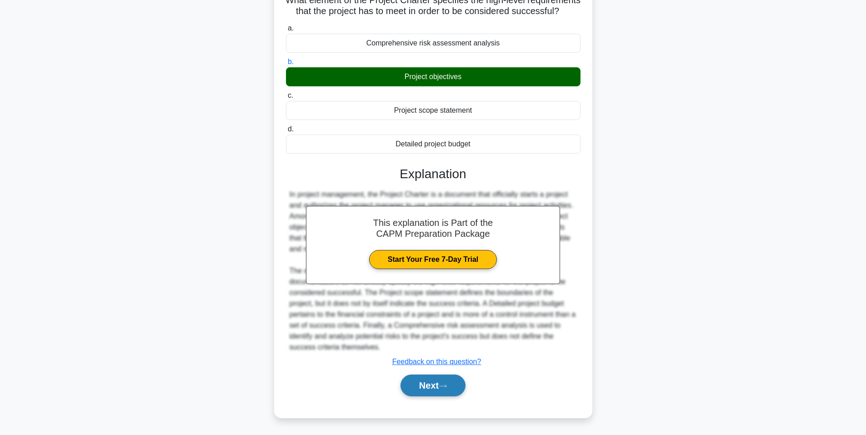
click at [447, 385] on icon at bounding box center [442, 385] width 8 height 5
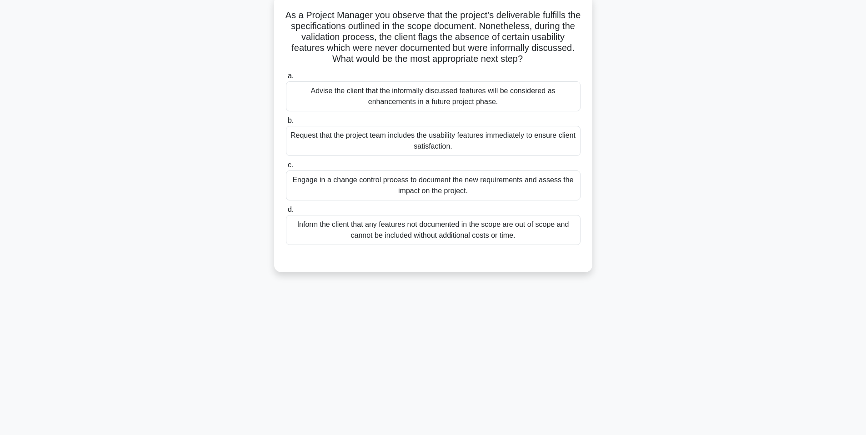
click at [528, 230] on div "Inform the client that any features not documented in the scope are out of scop…" at bounding box center [433, 230] width 294 height 30
click at [286, 213] on input "d. Inform the client that any features not documented in the scope are out of s…" at bounding box center [286, 210] width 0 height 6
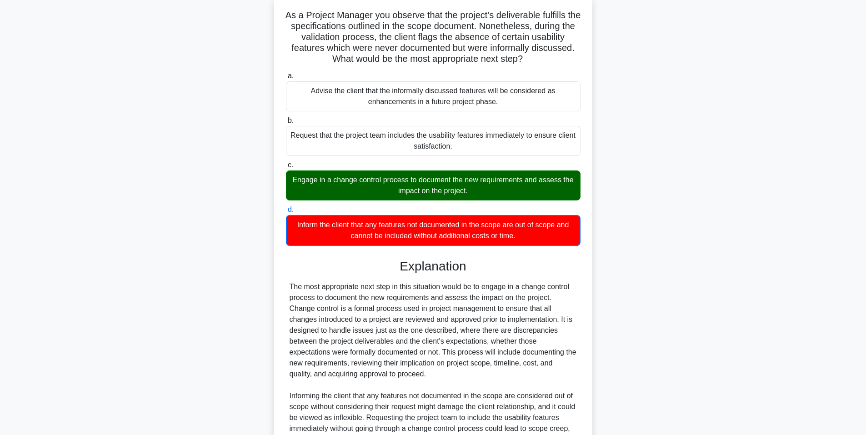
click at [530, 189] on div "Engage in a change control process to document the new requirements and assess …" at bounding box center [433, 185] width 294 height 30
click at [286, 168] on input "c. Engage in a change control process to document the new requirements and asse…" at bounding box center [286, 165] width 0 height 6
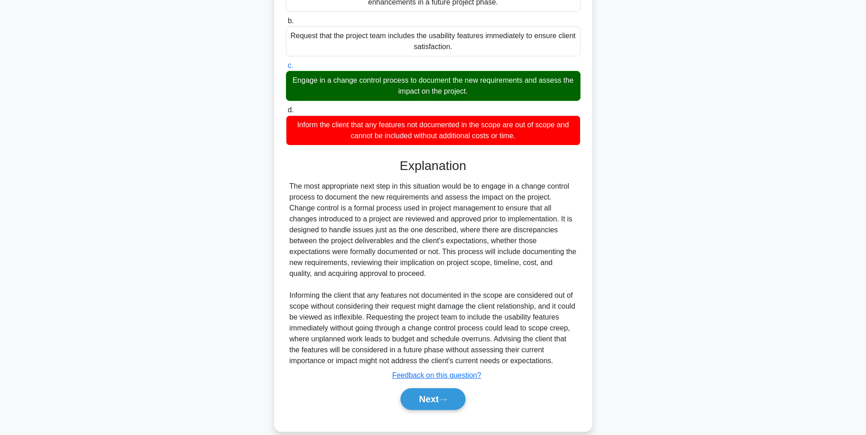
scroll to position [180, 0]
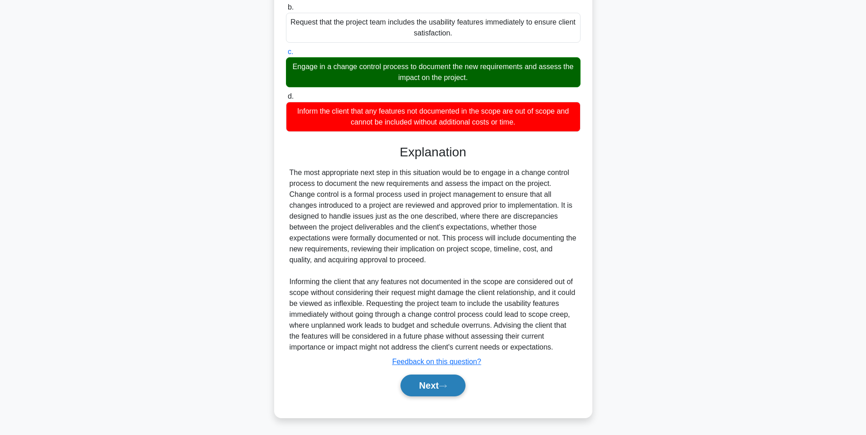
click at [451, 378] on button "Next" at bounding box center [432, 385] width 65 height 22
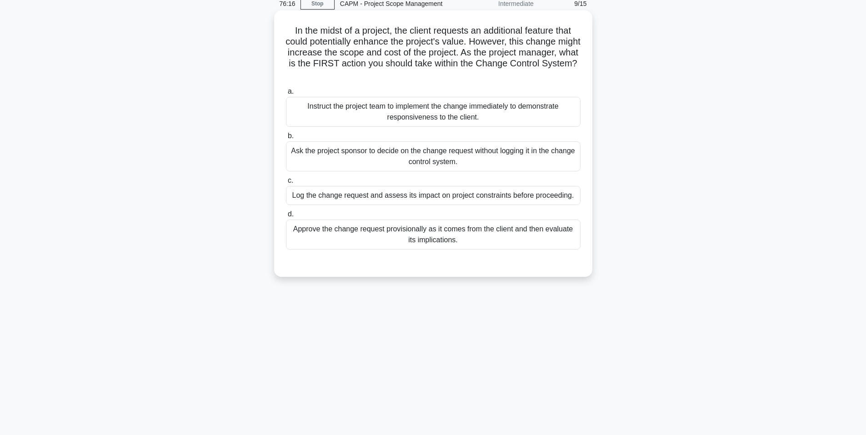
scroll to position [0, 0]
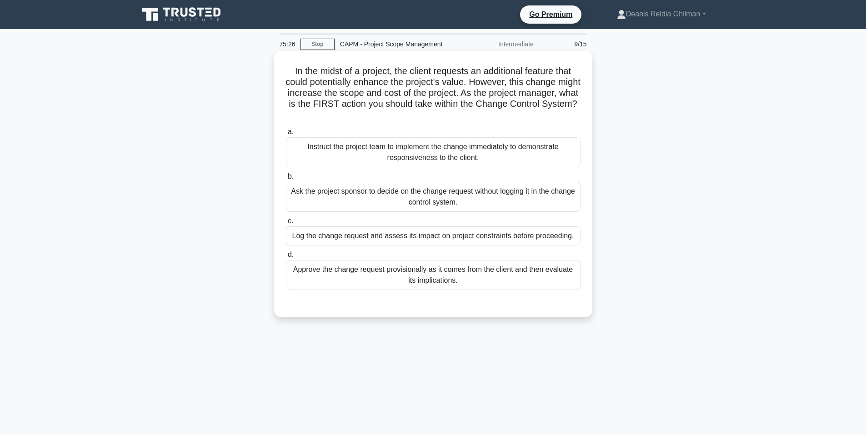
click at [431, 236] on div "Log the change request and assess its impact on project constraints before proc…" at bounding box center [433, 235] width 294 height 19
click at [286, 224] on input "c. Log the change request and assess its impact on project constraints before p…" at bounding box center [286, 221] width 0 height 6
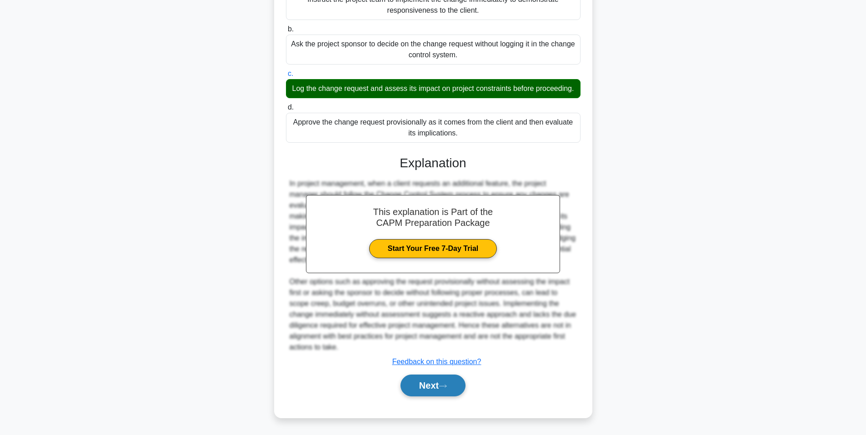
click at [450, 378] on button "Next" at bounding box center [432, 385] width 65 height 22
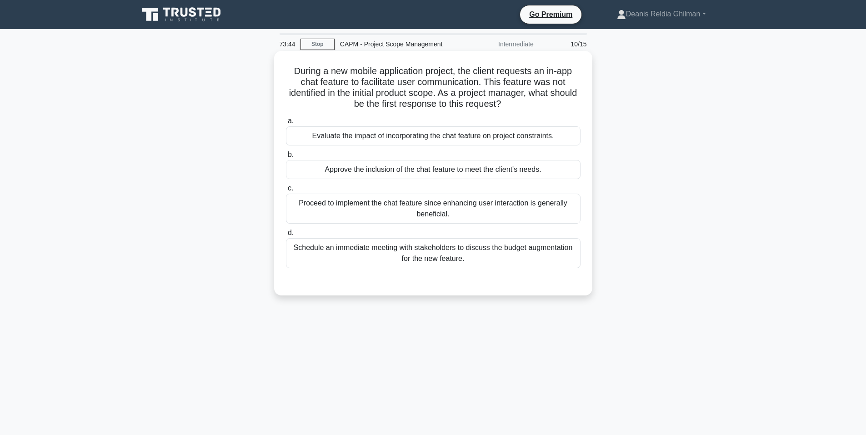
click at [492, 252] on div "Schedule an immediate meeting with stakeholders to discuss the budget augmentat…" at bounding box center [433, 253] width 294 height 30
click at [286, 236] on input "d. Schedule an immediate meeting with stakeholders to discuss the budget augmen…" at bounding box center [286, 233] width 0 height 6
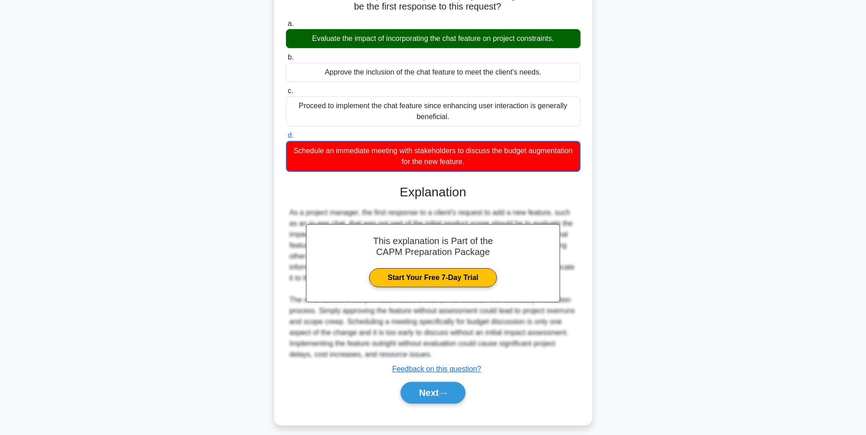
scroll to position [105, 0]
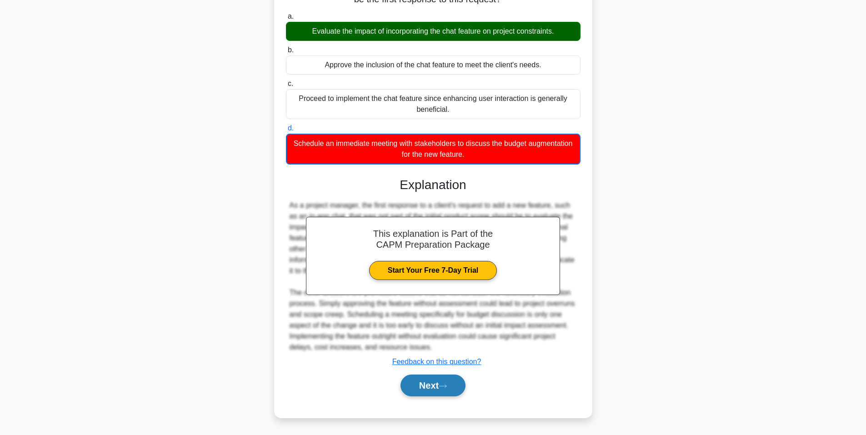
click at [429, 387] on button "Next" at bounding box center [432, 385] width 65 height 22
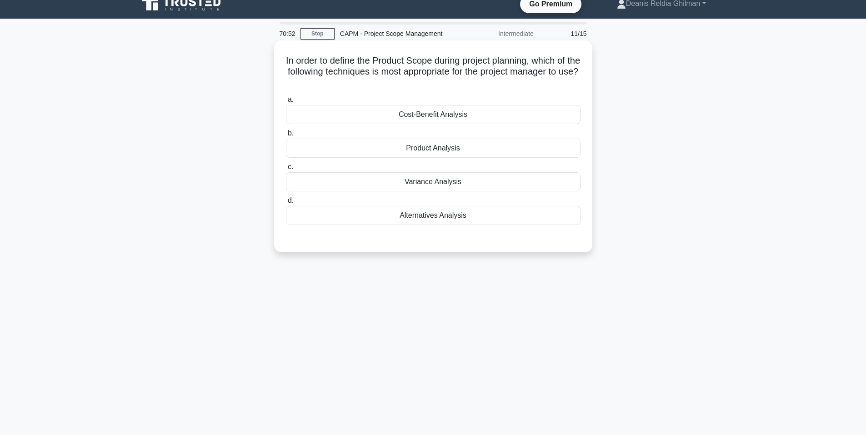
scroll to position [0, 0]
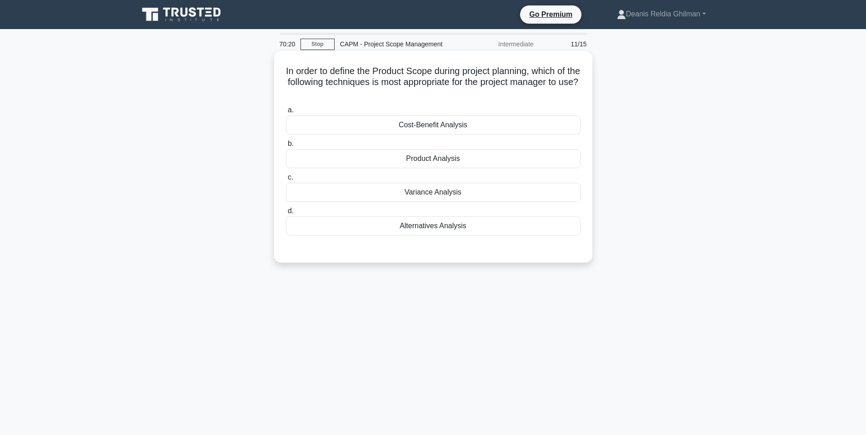
click at [441, 156] on div "Product Analysis" at bounding box center [433, 158] width 294 height 19
click at [286, 147] on input "b. Product Analysis" at bounding box center [286, 144] width 0 height 6
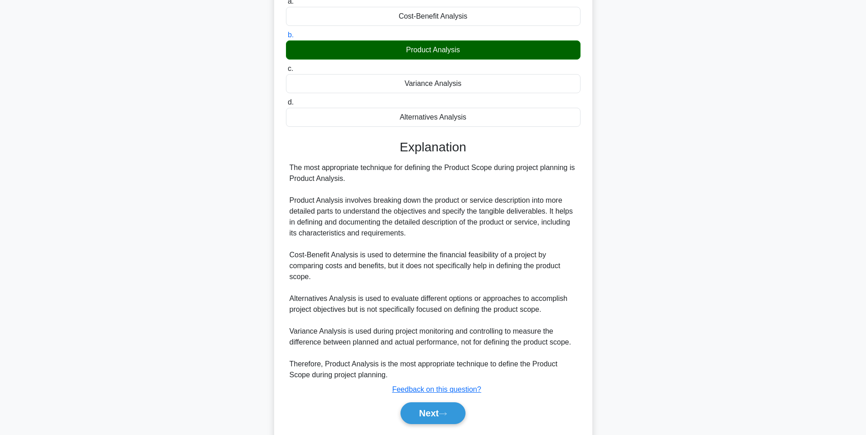
scroll to position [137, 0]
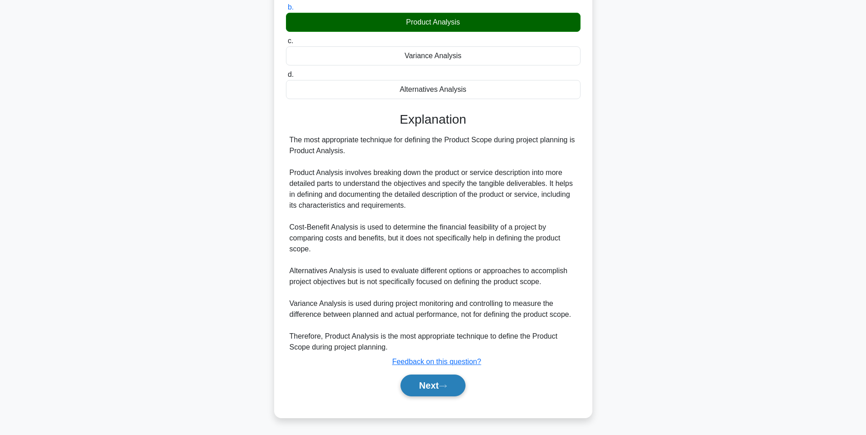
click at [440, 384] on button "Next" at bounding box center [432, 385] width 65 height 22
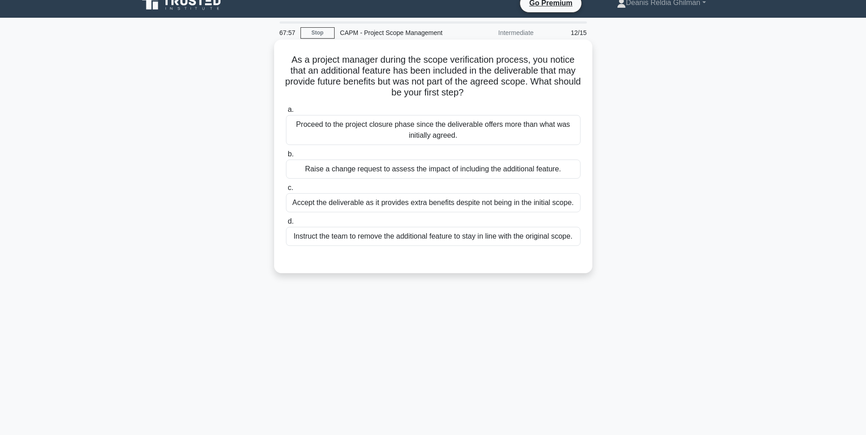
scroll to position [0, 0]
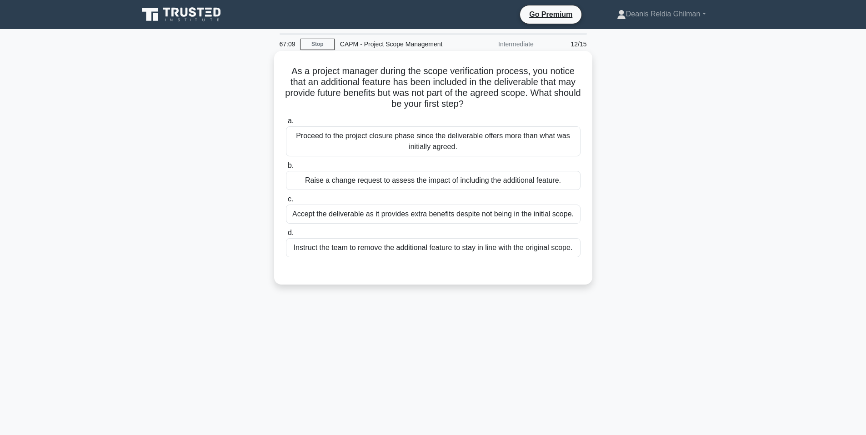
click at [422, 184] on div "Raise a change request to assess the impact of including the additional feature." at bounding box center [433, 180] width 294 height 19
click at [286, 169] on input "b. Raise a change request to assess the impact of including the additional feat…" at bounding box center [286, 166] width 0 height 6
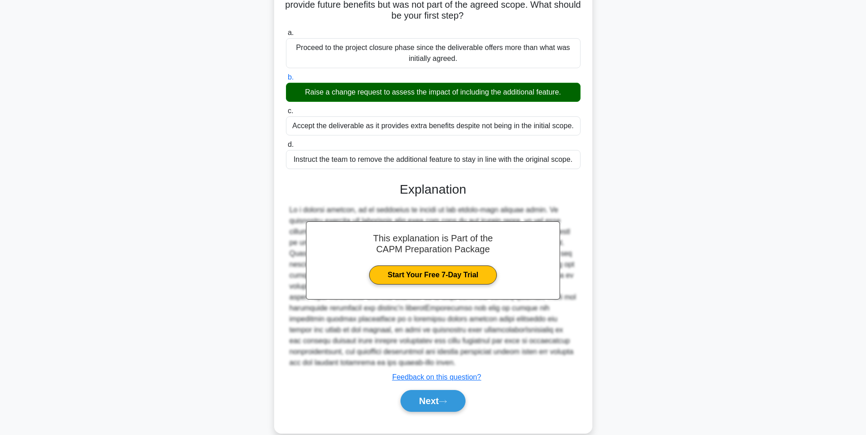
scroll to position [104, 0]
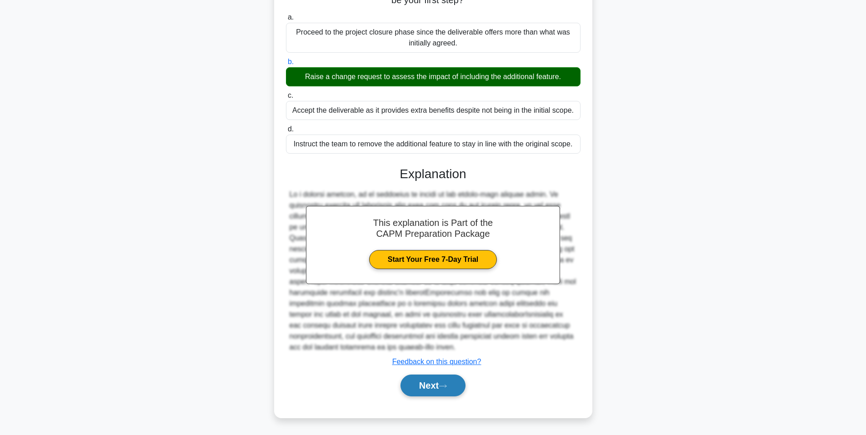
click at [449, 392] on button "Next" at bounding box center [432, 385] width 65 height 22
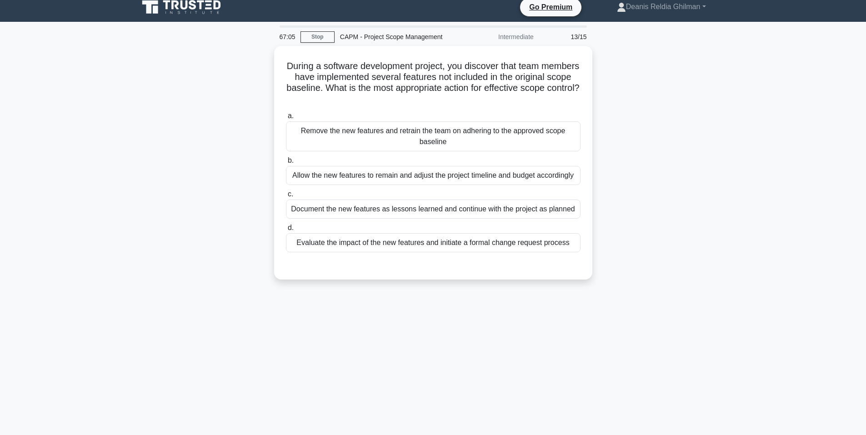
scroll to position [0, 0]
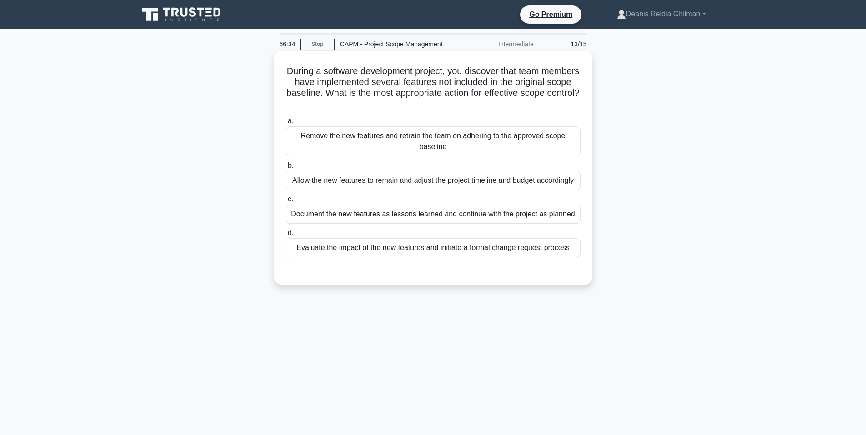
click at [489, 247] on div "Evaluate the impact of the new features and initiate a formal change request pr…" at bounding box center [433, 247] width 294 height 19
click at [286, 236] on input "d. Evaluate the impact of the new features and initiate a formal change request…" at bounding box center [286, 233] width 0 height 6
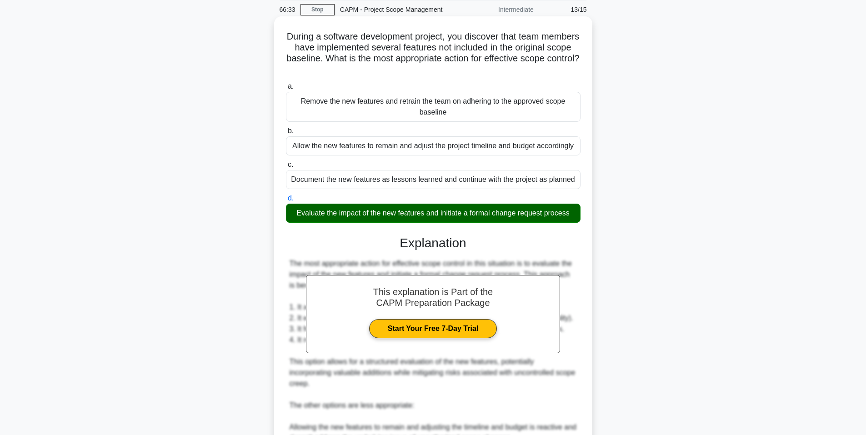
scroll to position [257, 0]
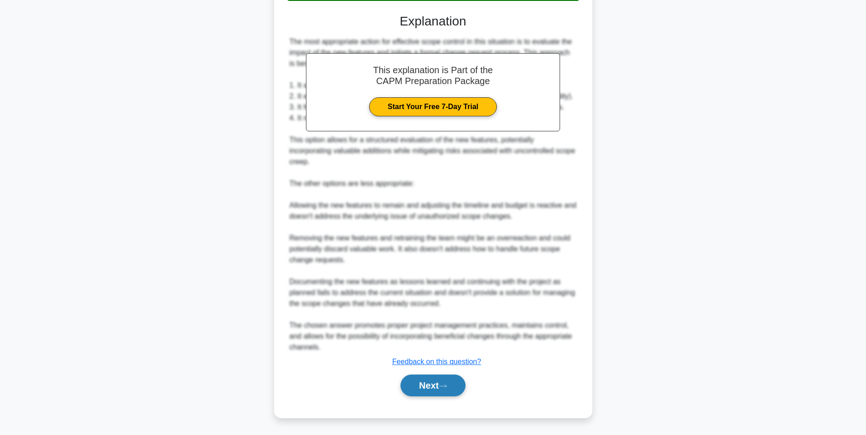
click at [445, 381] on button "Next" at bounding box center [432, 385] width 65 height 22
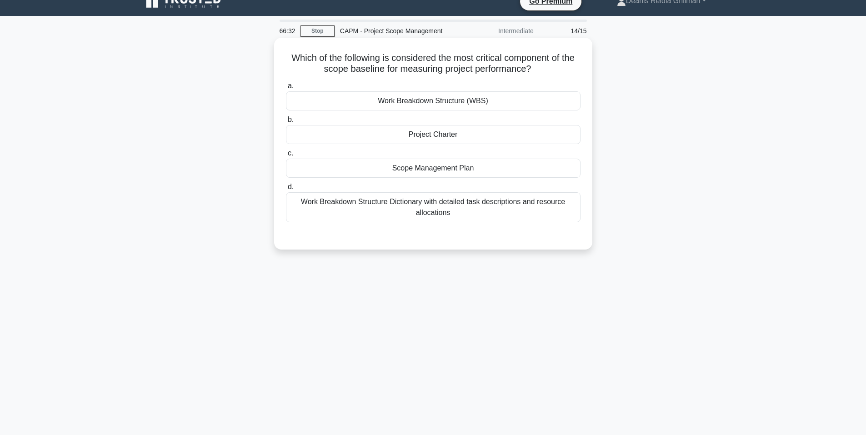
scroll to position [0, 0]
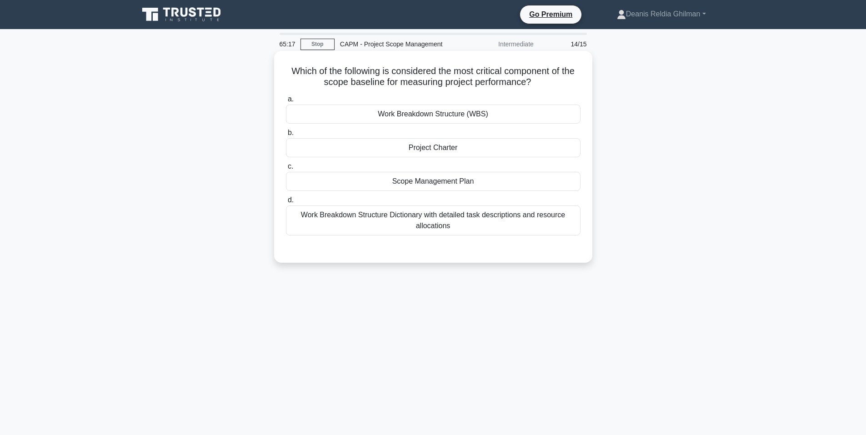
drag, startPoint x: 389, startPoint y: 186, endPoint x: 395, endPoint y: 189, distance: 5.9
click at [390, 188] on div "Scope Management Plan" at bounding box center [433, 181] width 294 height 19
click at [286, 169] on input "c. Scope Management Plan" at bounding box center [286, 167] width 0 height 6
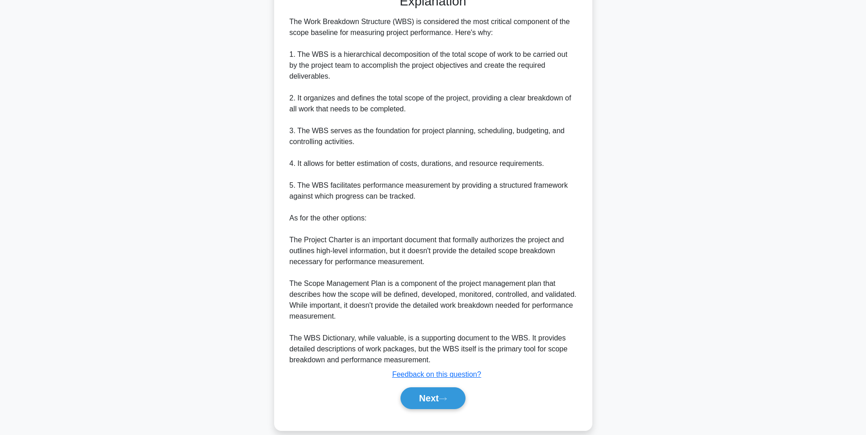
scroll to position [269, 0]
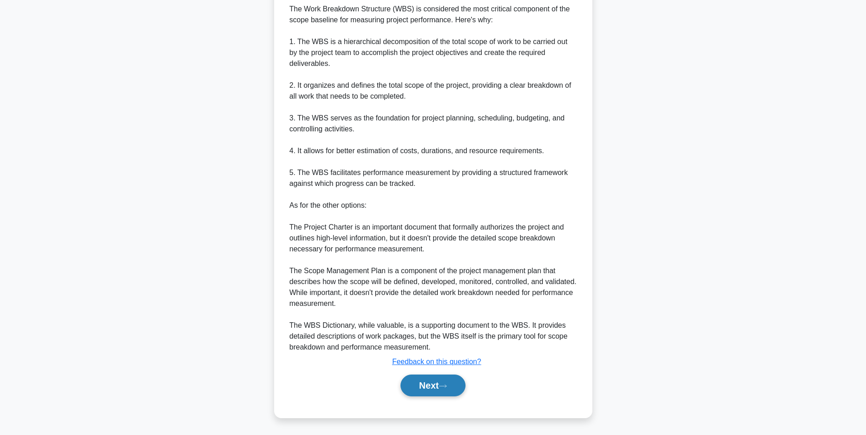
click at [430, 385] on button "Next" at bounding box center [432, 385] width 65 height 22
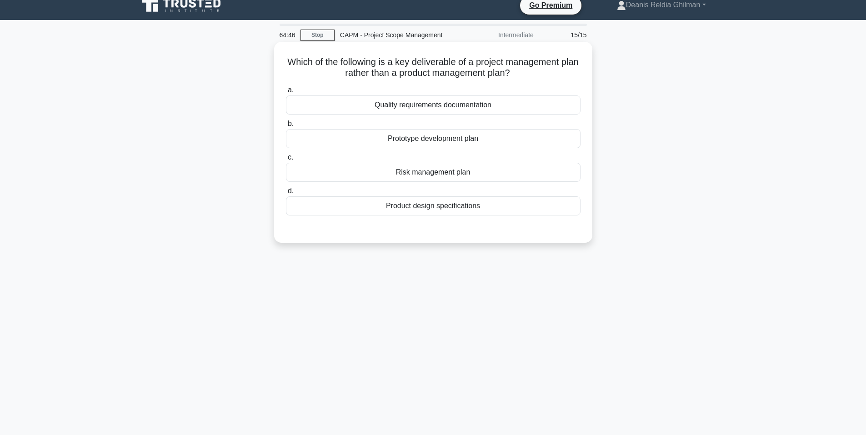
scroll to position [0, 0]
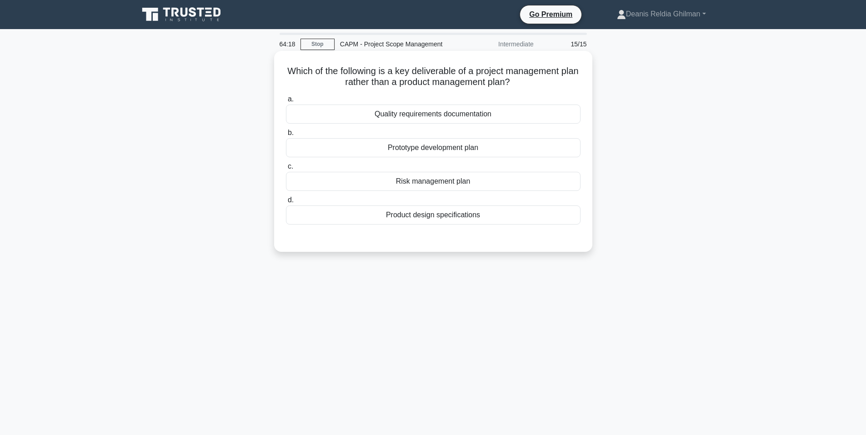
drag, startPoint x: 513, startPoint y: 82, endPoint x: 284, endPoint y: 70, distance: 229.8
click at [284, 70] on div "Which of the following is a key deliverable of a project management plan rather…" at bounding box center [433, 152] width 311 height 194
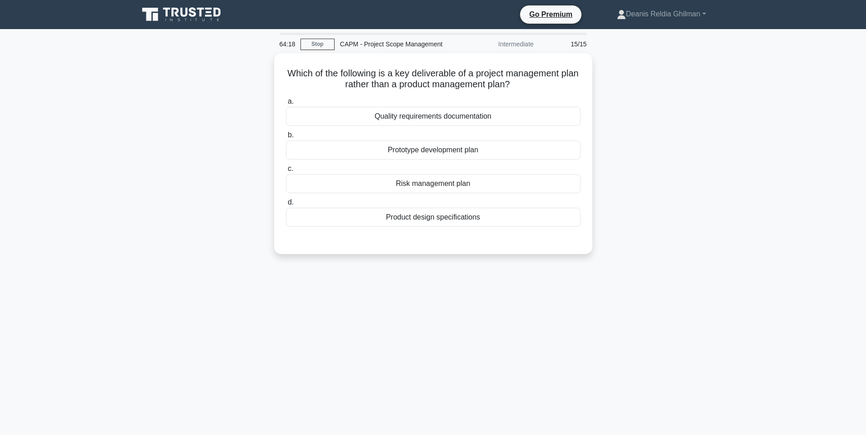
copy h5 "Which of the following is a key deliverable of a project management plan rather…"
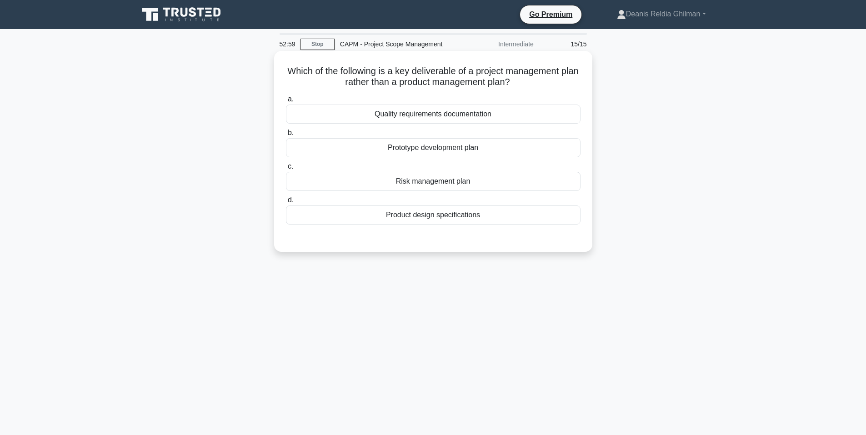
click at [479, 184] on div "Risk management plan" at bounding box center [433, 181] width 294 height 19
click at [286, 169] on input "c. Risk management plan" at bounding box center [286, 167] width 0 height 6
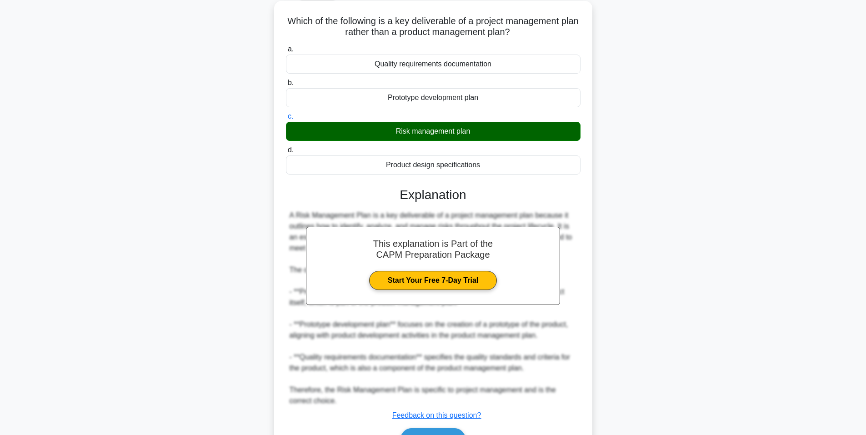
scroll to position [104, 0]
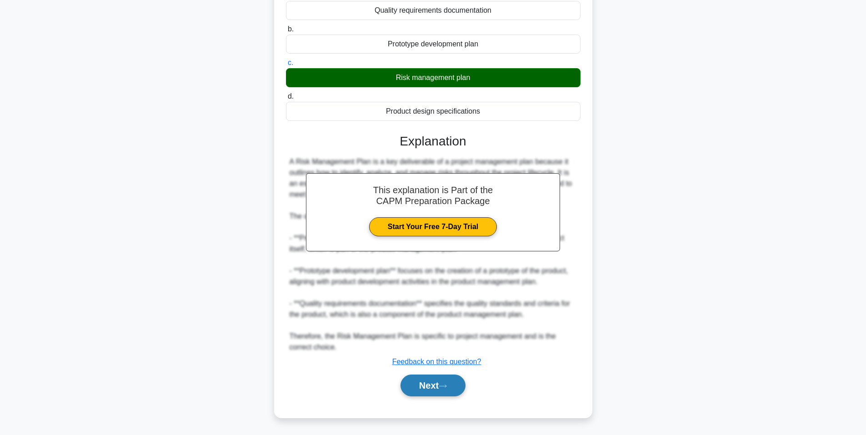
click at [443, 386] on icon at bounding box center [442, 385] width 7 height 3
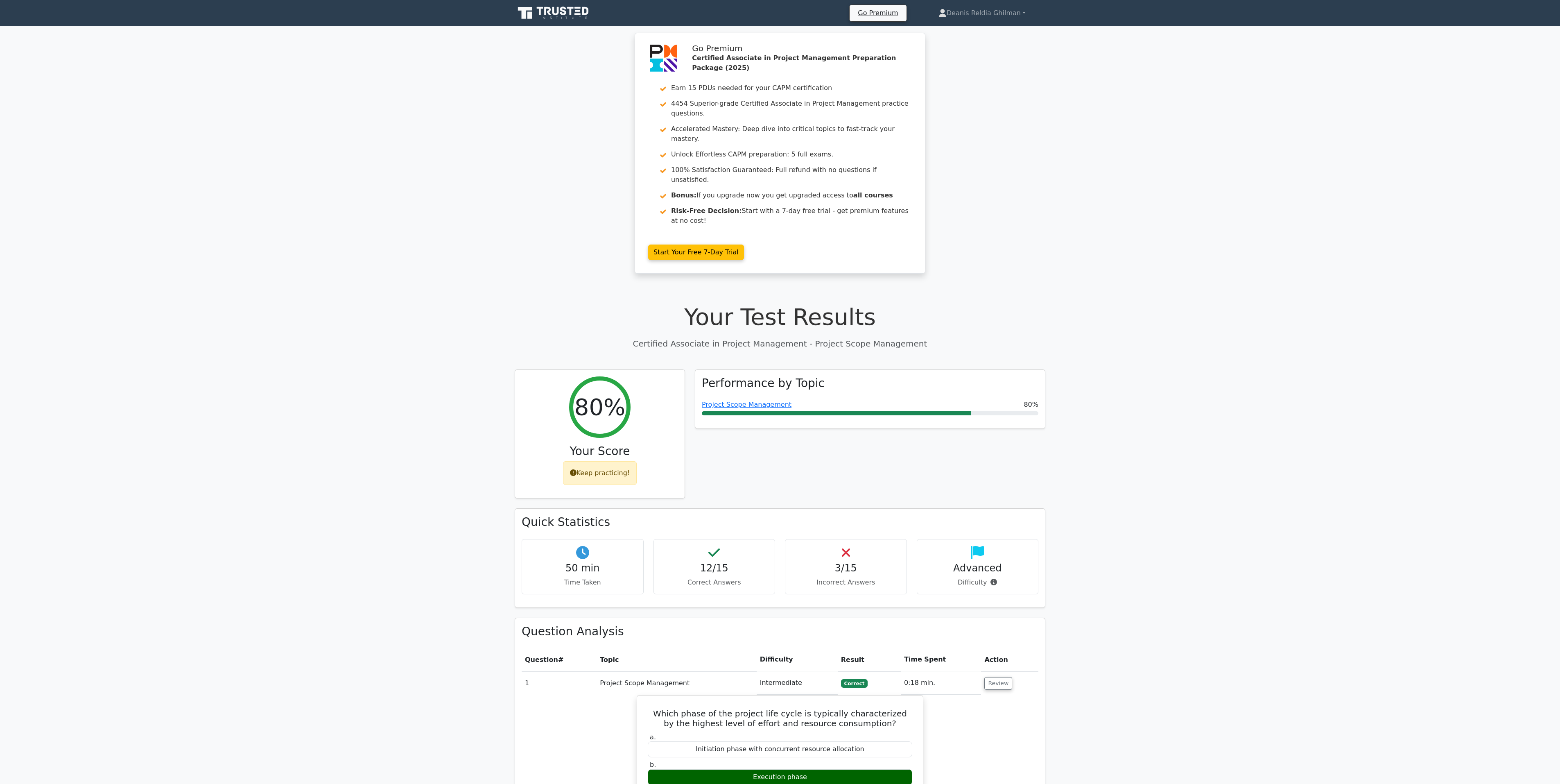
click at [571, 14] on icon at bounding box center [570, 11] width 6 height 8
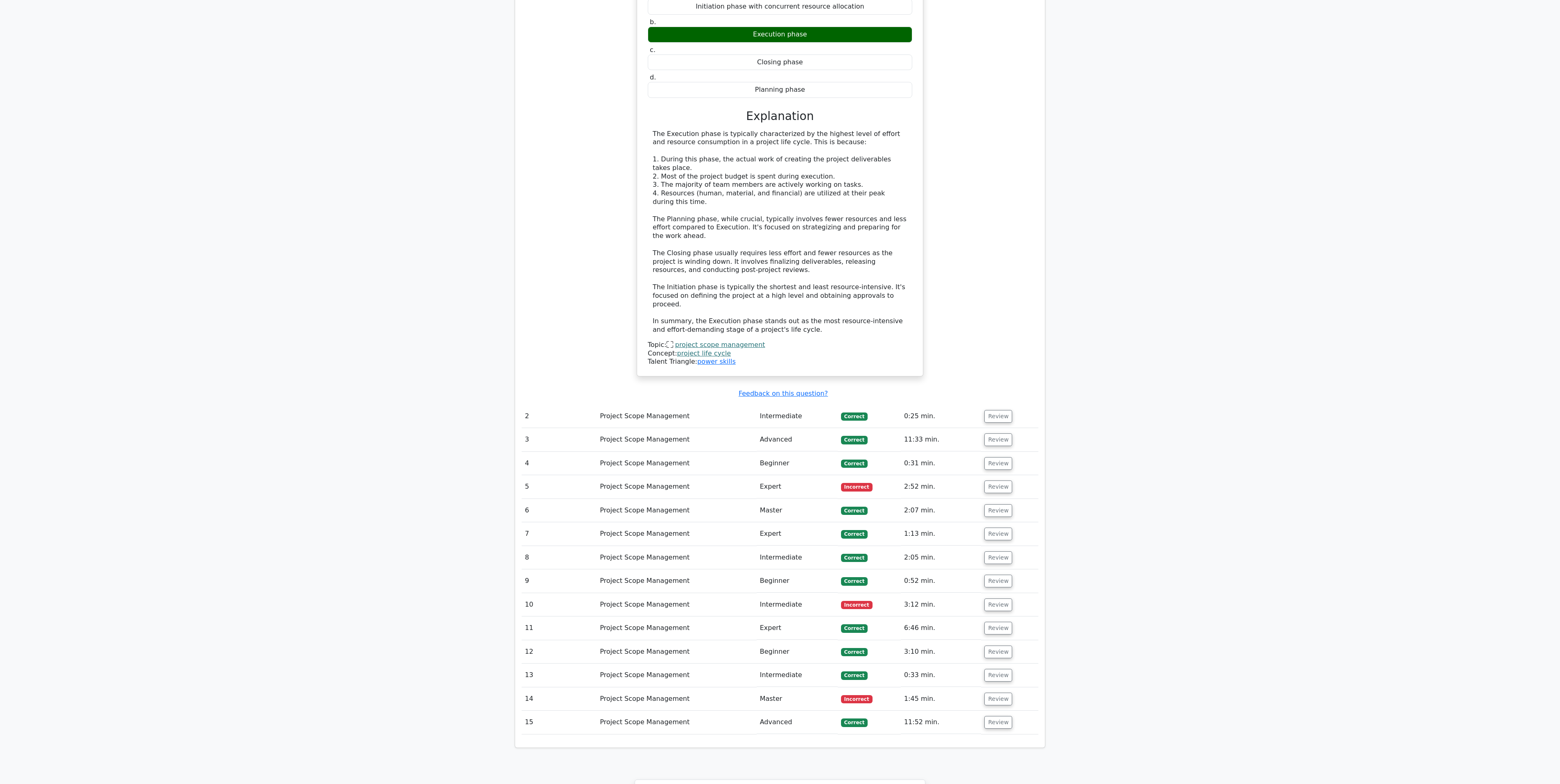
scroll to position [1060, 0]
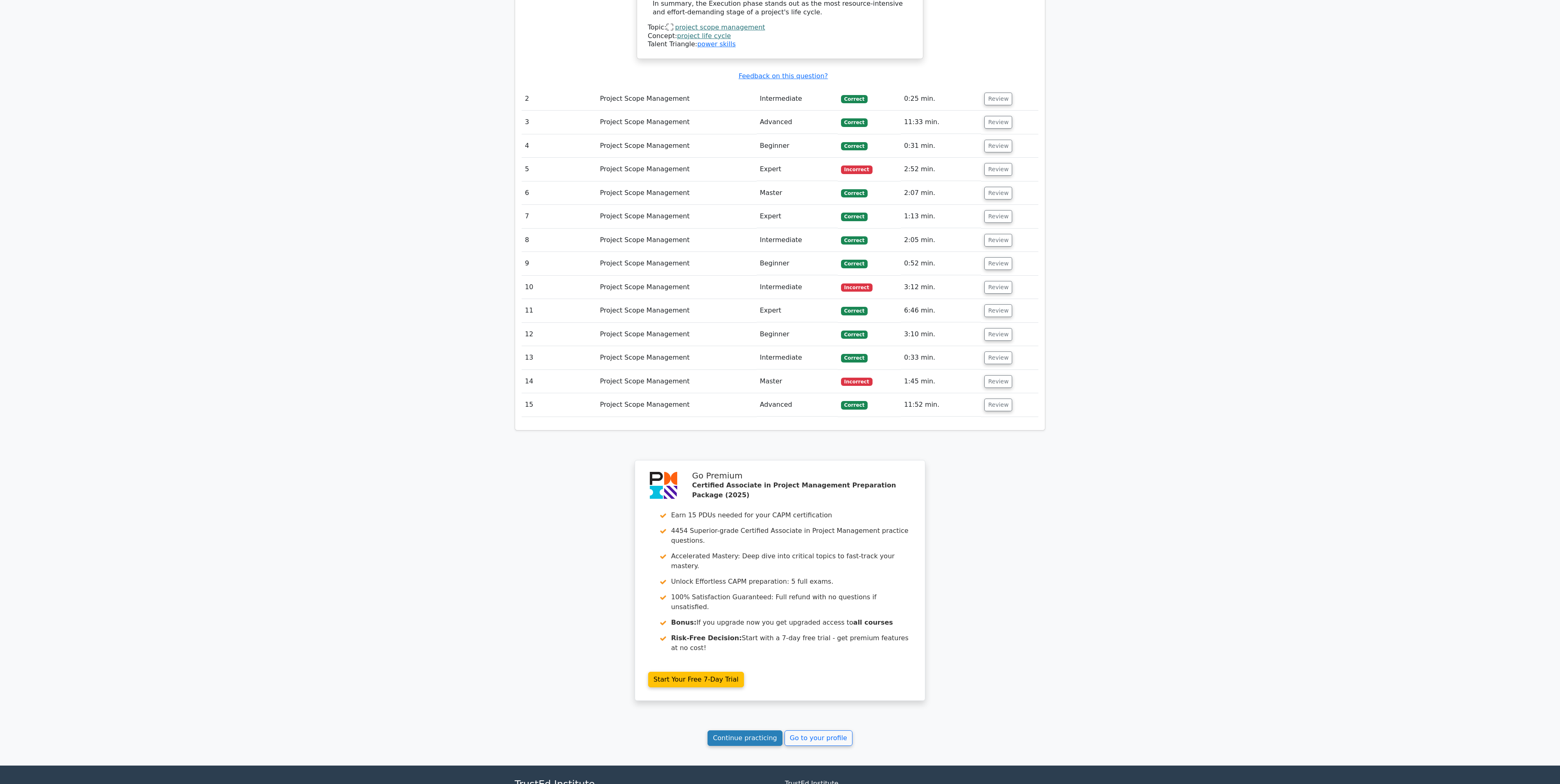
click at [733, 391] on link "Continue practicing" at bounding box center [744, 737] width 75 height 15
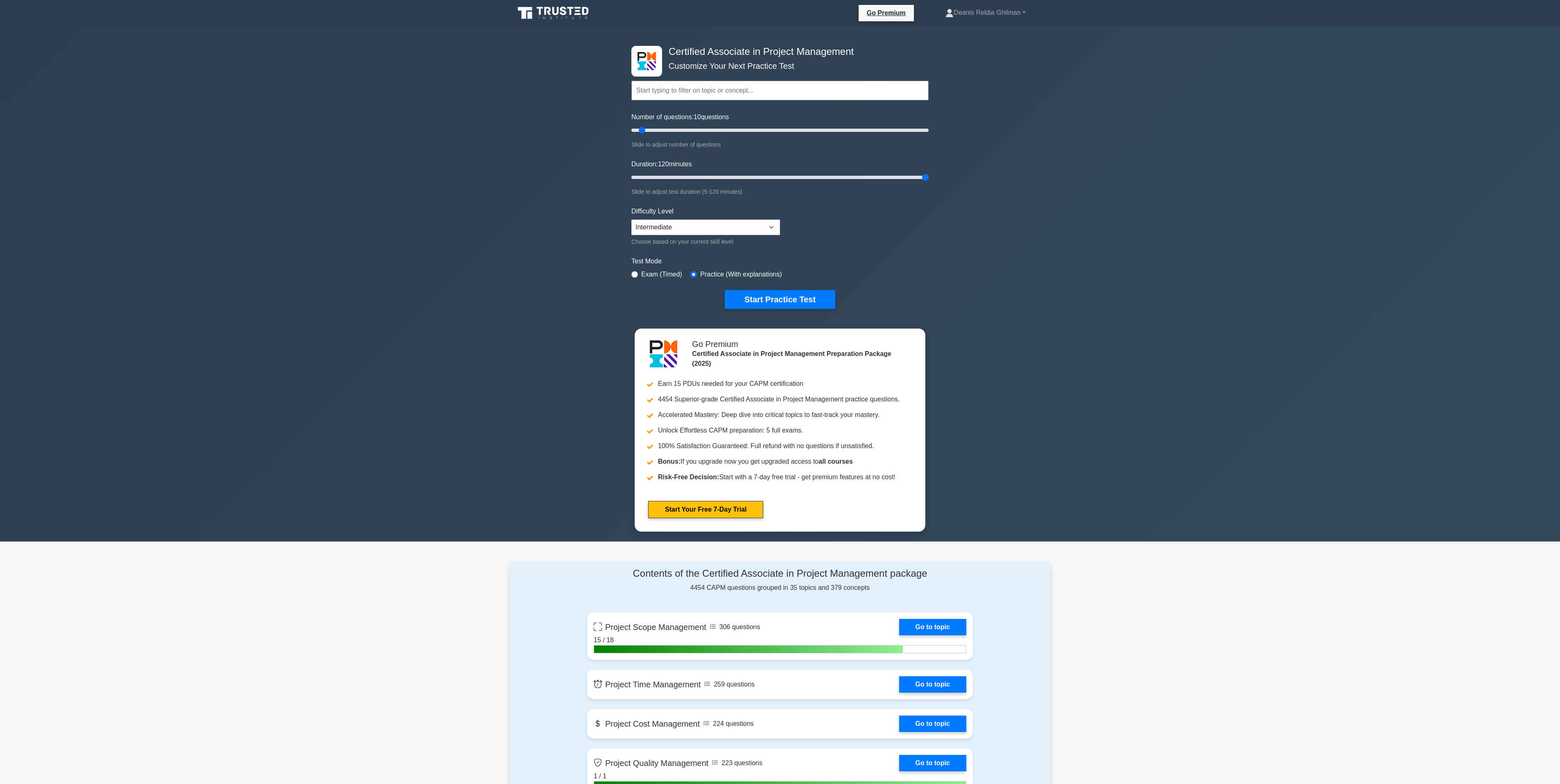
drag, startPoint x: 661, startPoint y: 172, endPoint x: 909, endPoint y: 161, distance: 248.2
type input "120"
click at [928, 178] on input "Duration: 120 minutes" at bounding box center [780, 177] width 297 height 10
click at [750, 88] on input "text" at bounding box center [780, 91] width 297 height 20
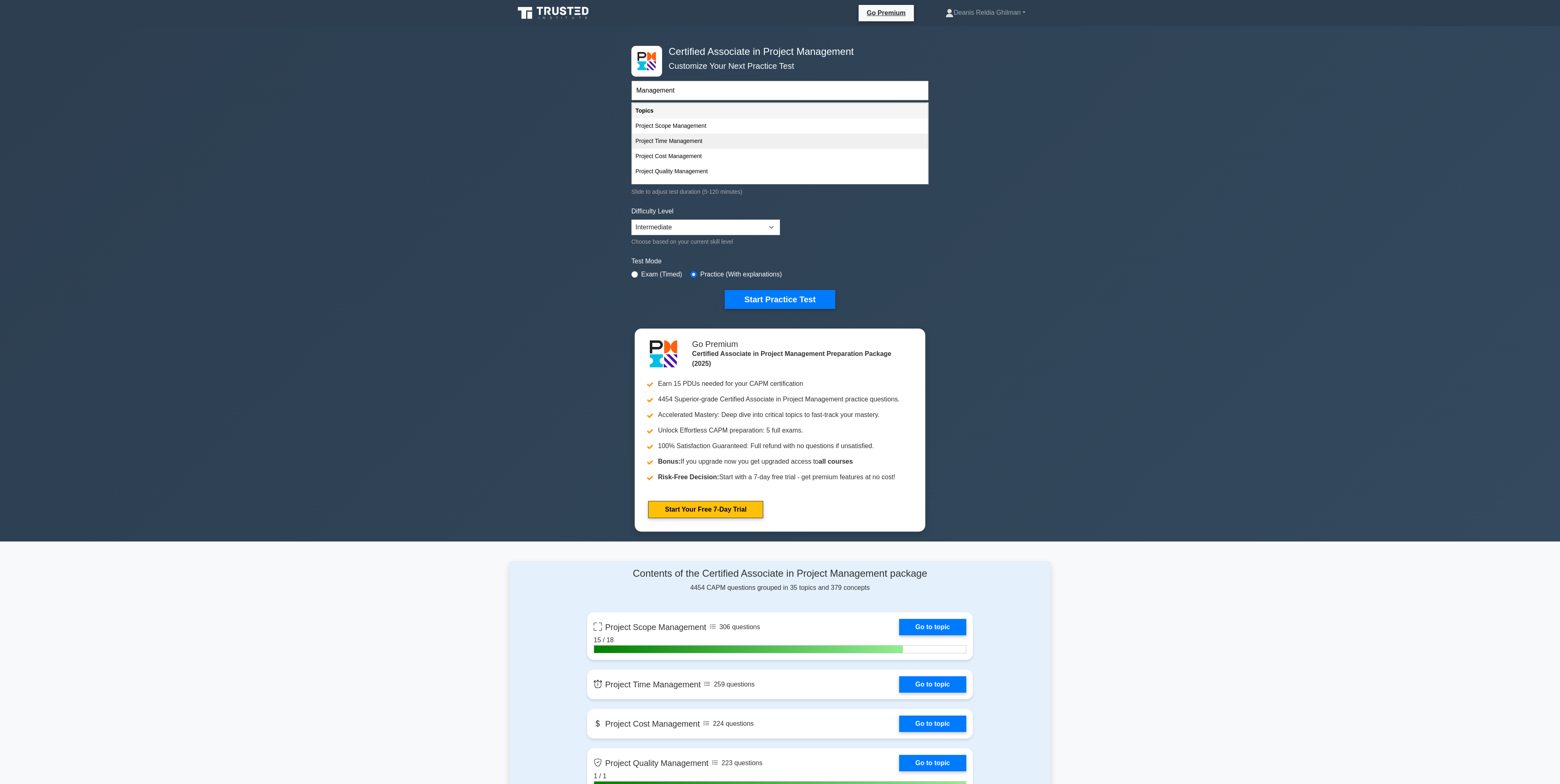
click at [762, 140] on div "Project Time Management" at bounding box center [780, 141] width 296 height 15
type input "Project Time Management"
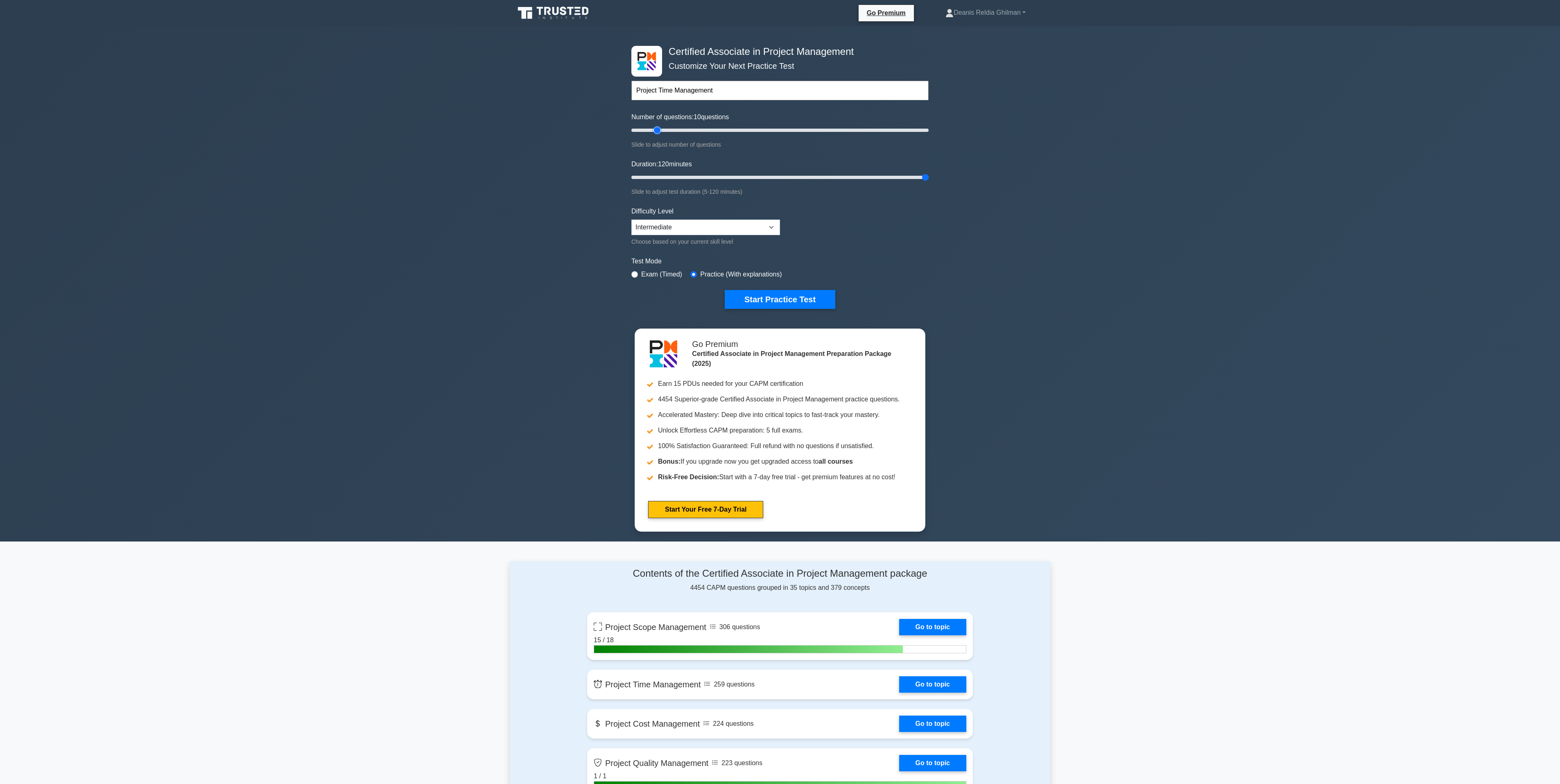
type input "20"
click at [656, 130] on input "Number of questions: 10 questions" at bounding box center [780, 130] width 297 height 10
type input "15"
click at [648, 132] on input "Number of questions: 20 questions" at bounding box center [780, 130] width 297 height 10
